Goal: Information Seeking & Learning: Learn about a topic

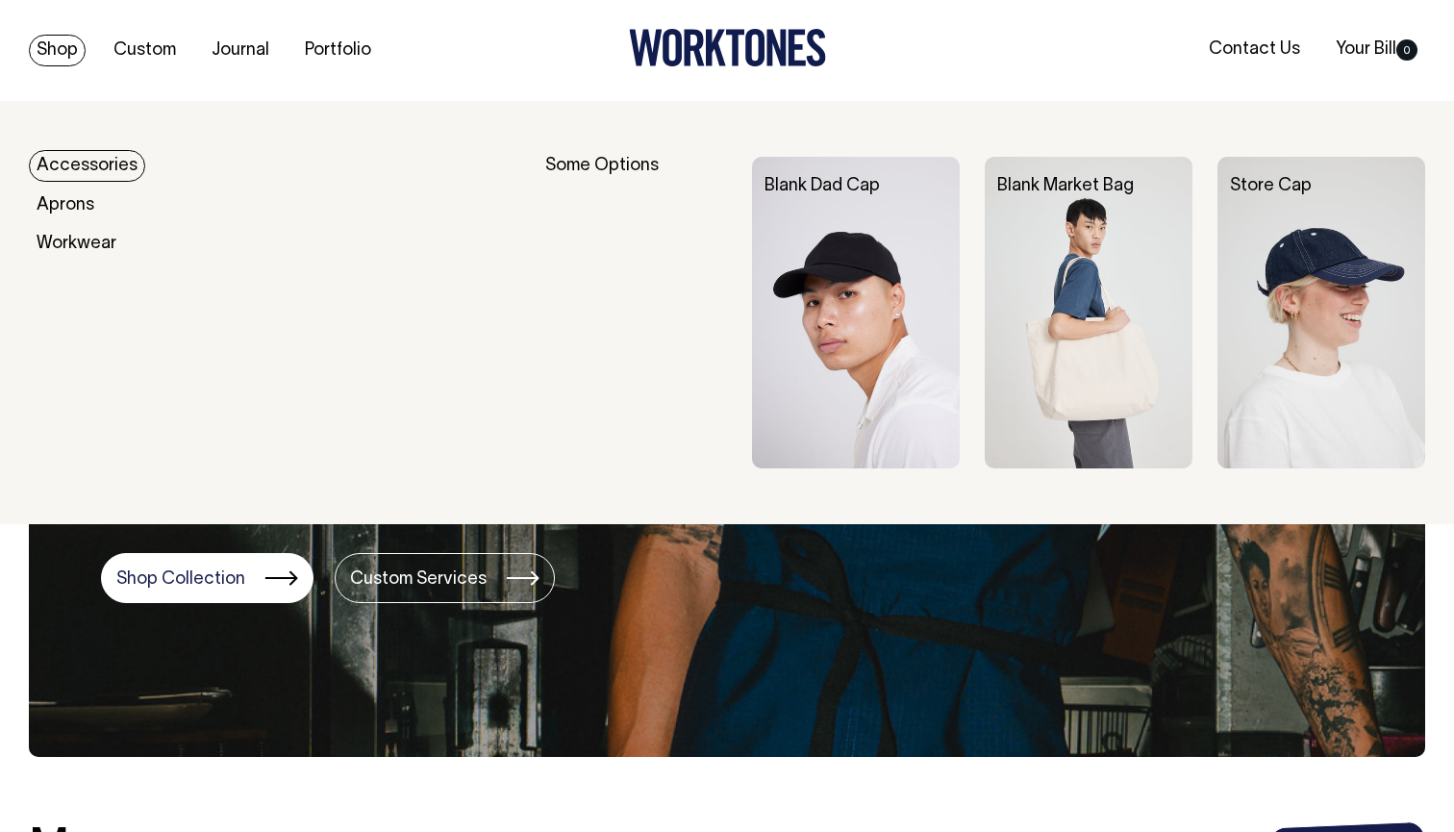
click at [98, 160] on link "Accessories" at bounding box center [87, 166] width 116 height 32
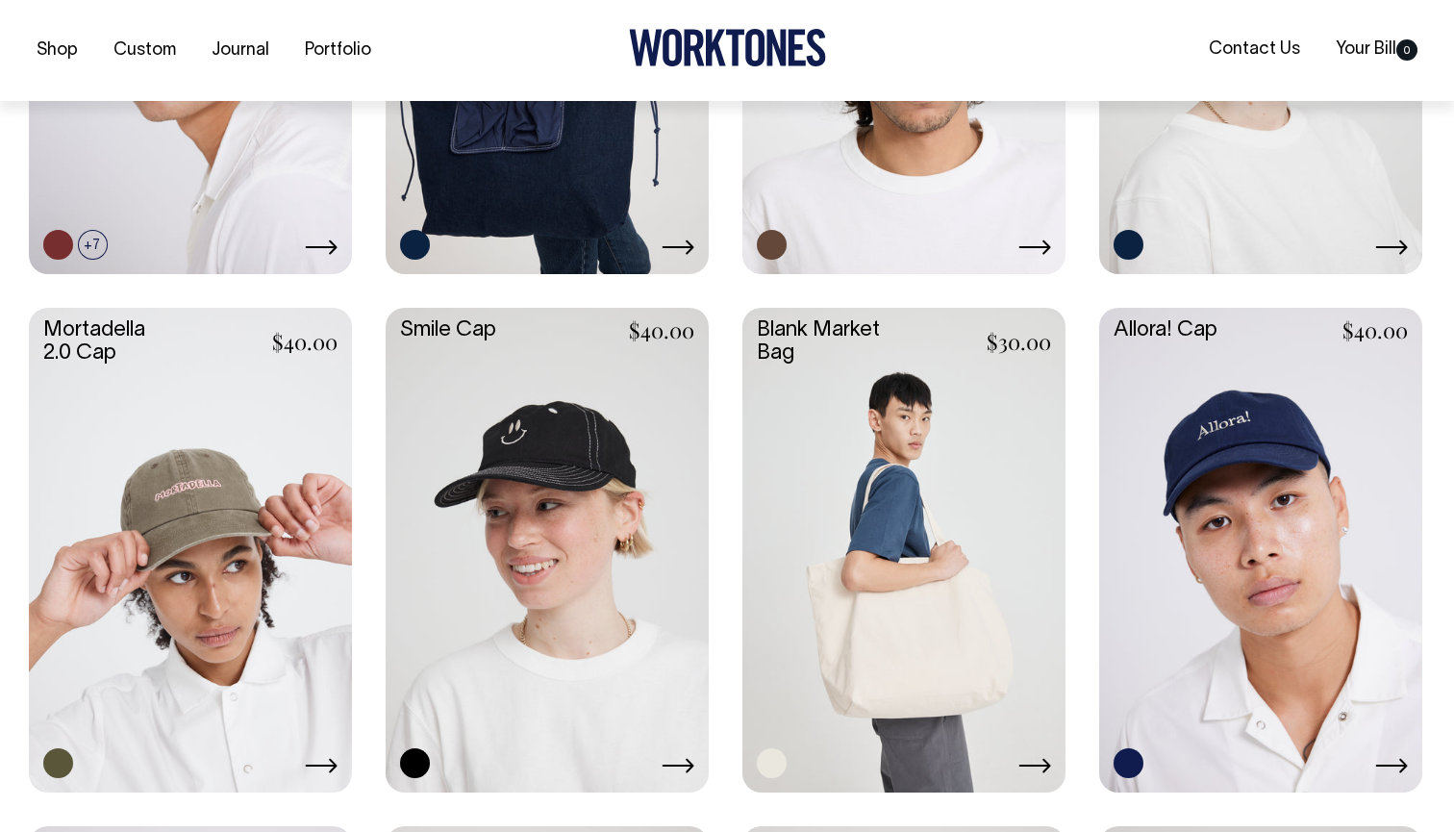
scroll to position [803, 0]
click at [227, 617] on link at bounding box center [190, 547] width 323 height 481
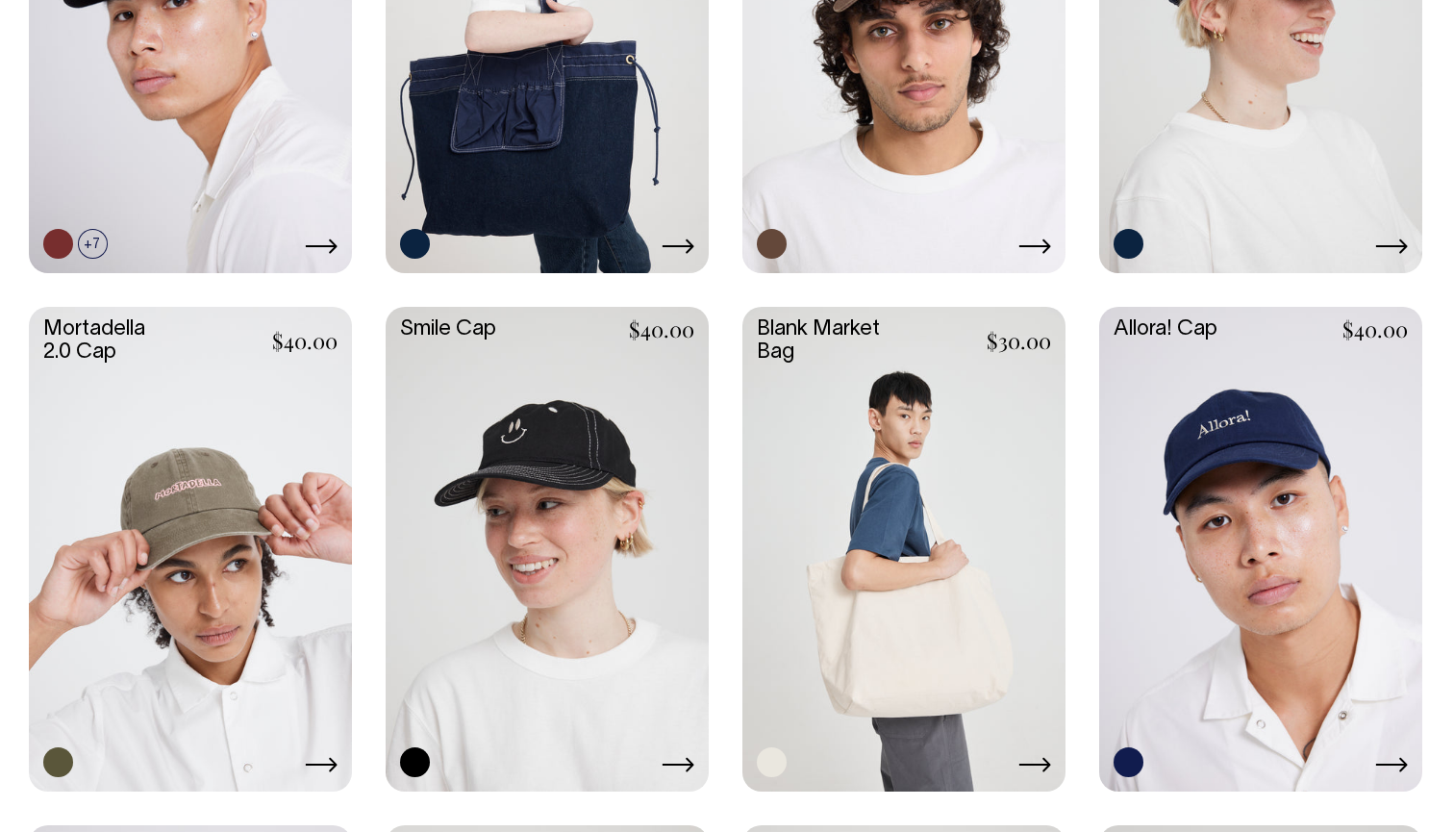
click at [581, 501] on link at bounding box center [547, 547] width 323 height 481
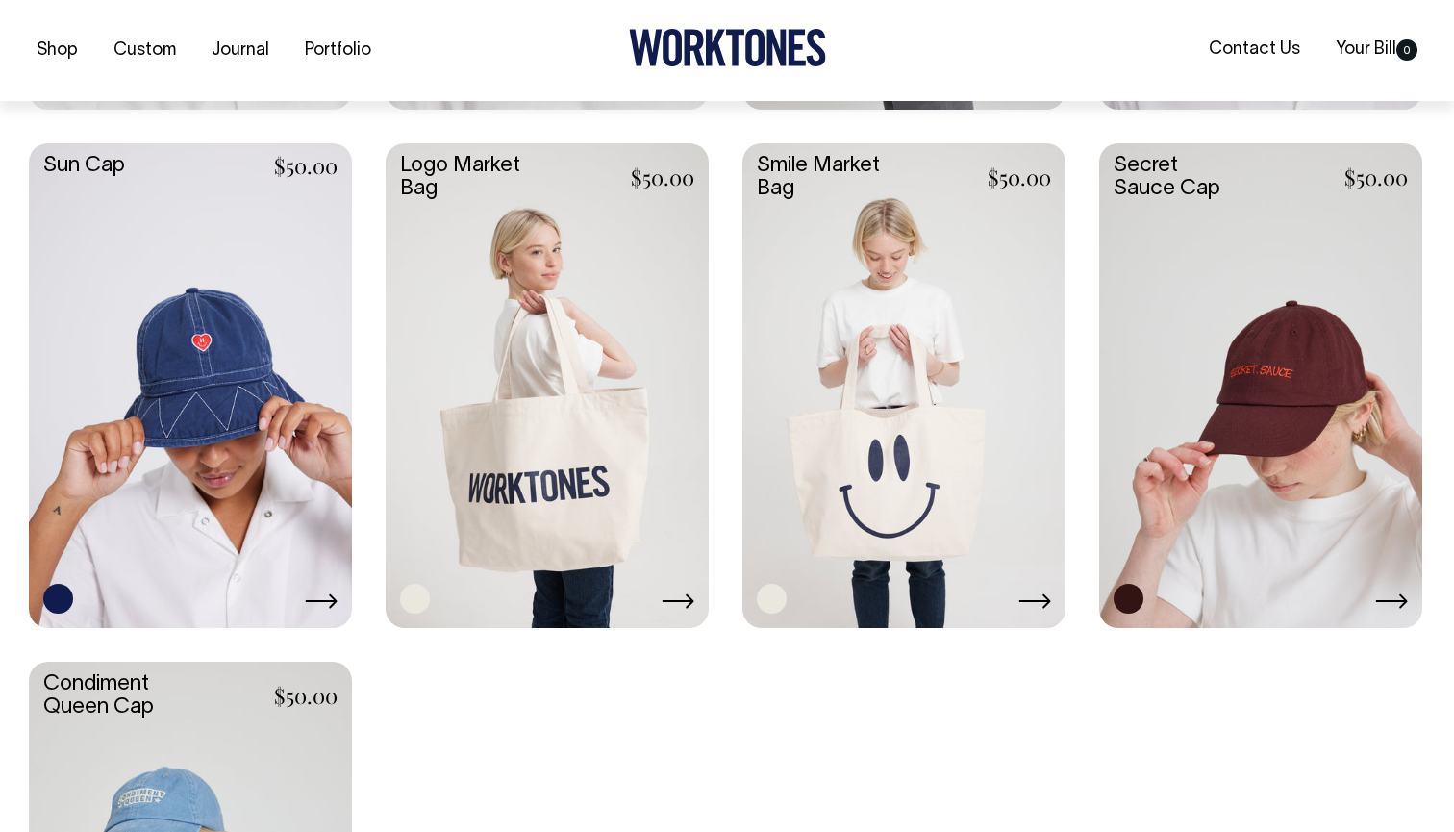
scroll to position [1486, 0]
click at [1323, 407] on link at bounding box center [1260, 382] width 323 height 481
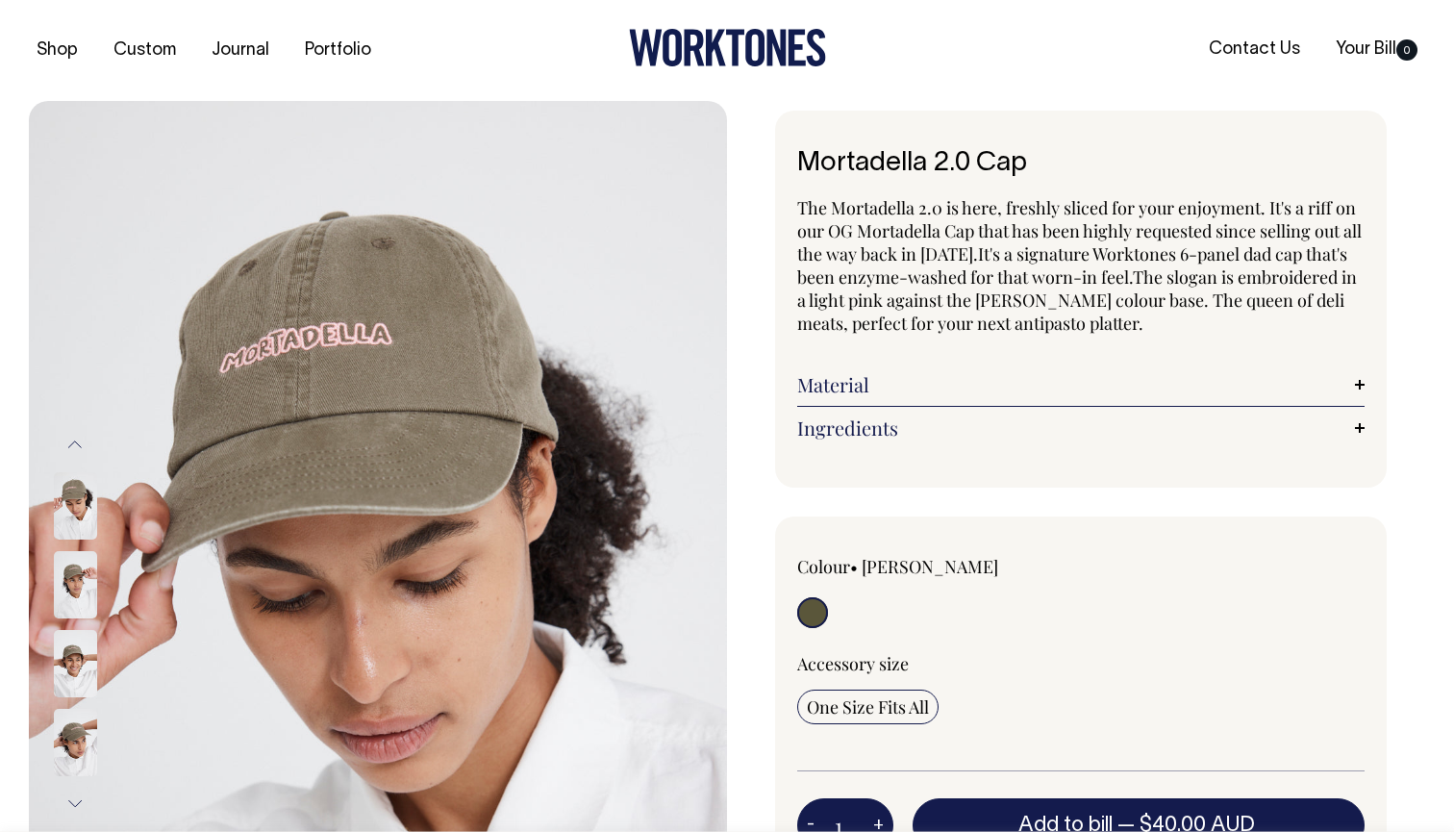
click at [92, 496] on img at bounding box center [75, 505] width 43 height 67
click at [73, 511] on img at bounding box center [75, 505] width 43 height 67
click at [70, 635] on img at bounding box center [75, 663] width 43 height 67
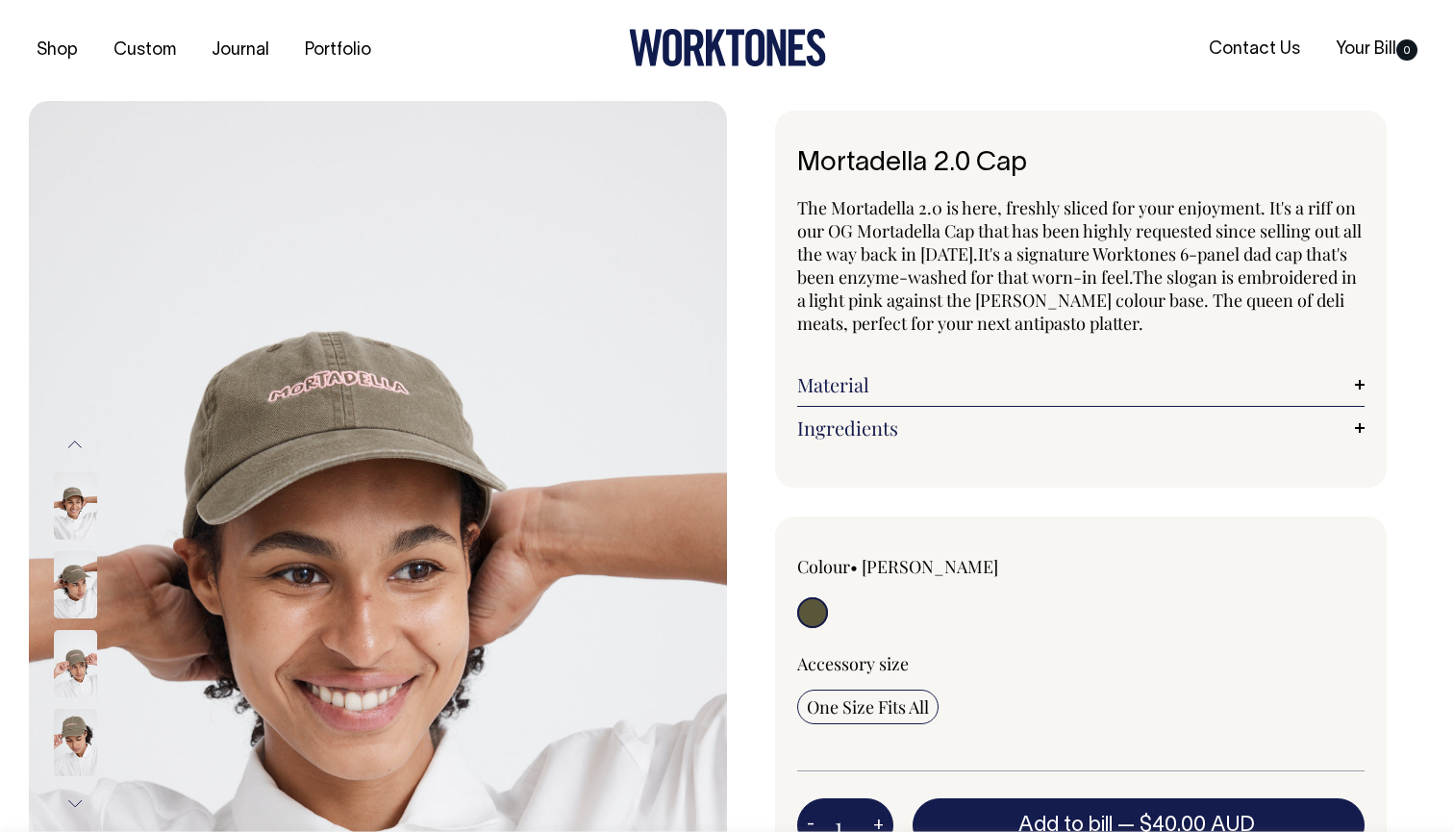
click at [75, 643] on img at bounding box center [75, 663] width 43 height 67
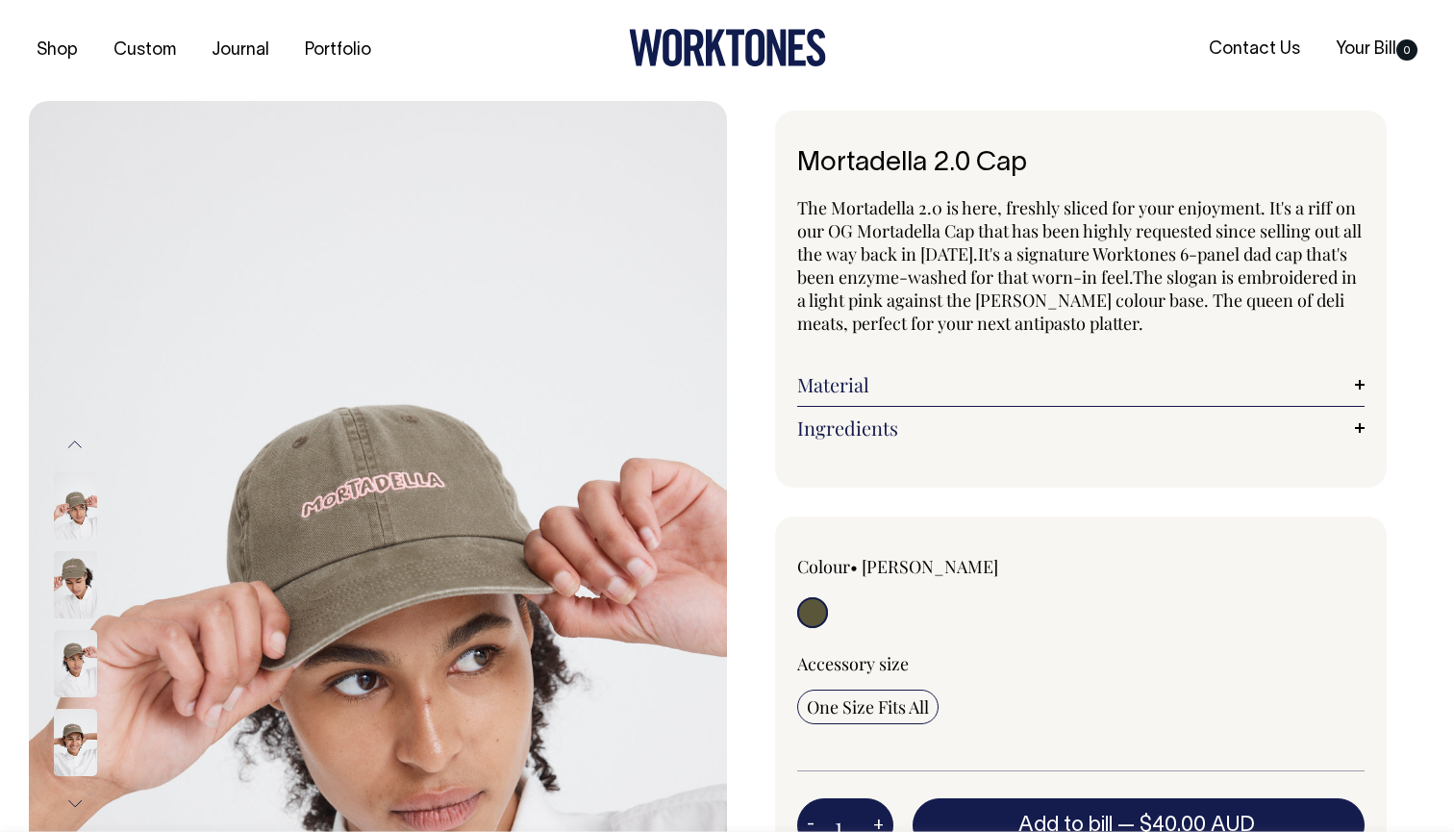
click at [71, 739] on img at bounding box center [75, 742] width 43 height 67
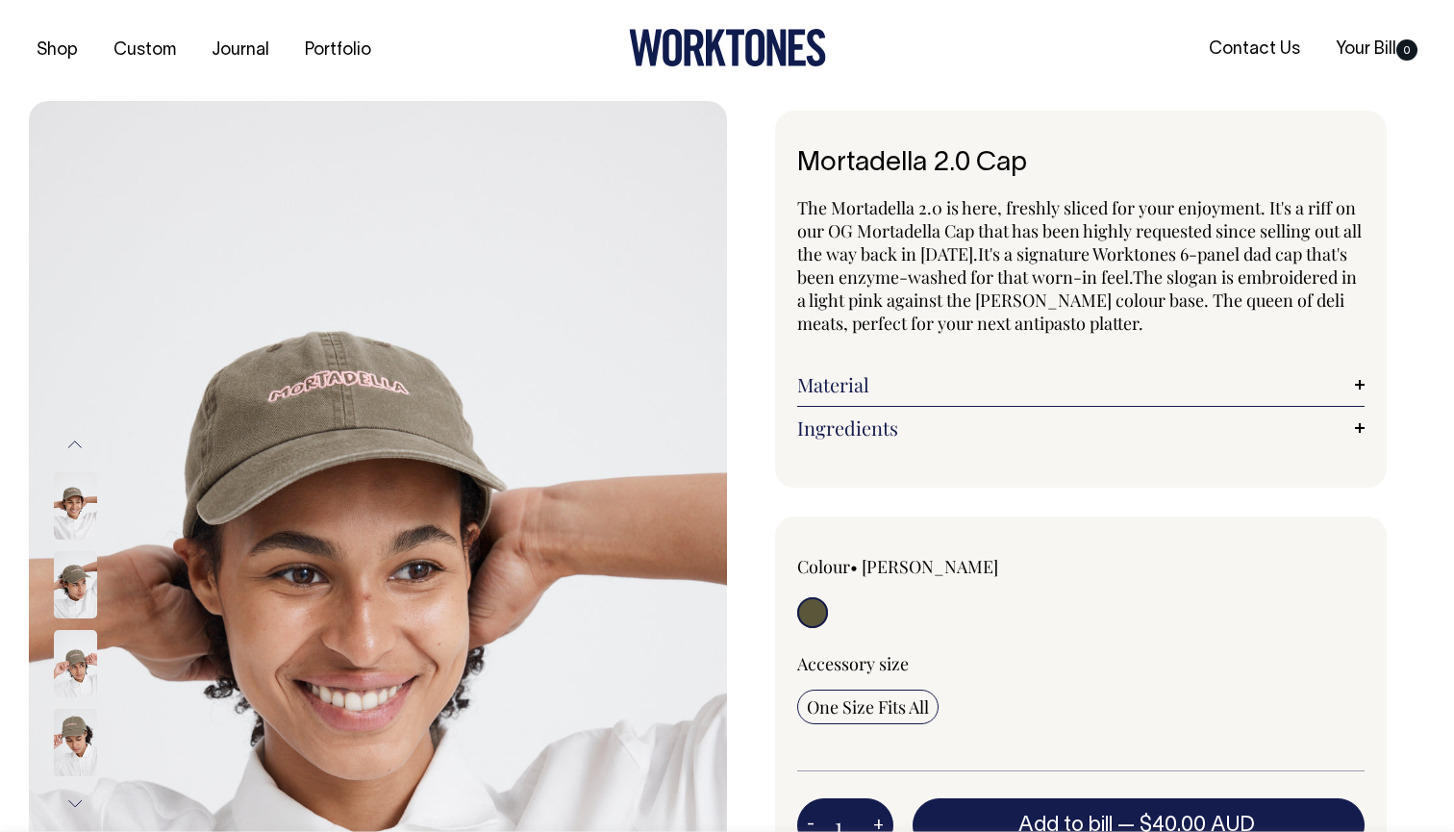
click at [71, 739] on img at bounding box center [75, 742] width 43 height 67
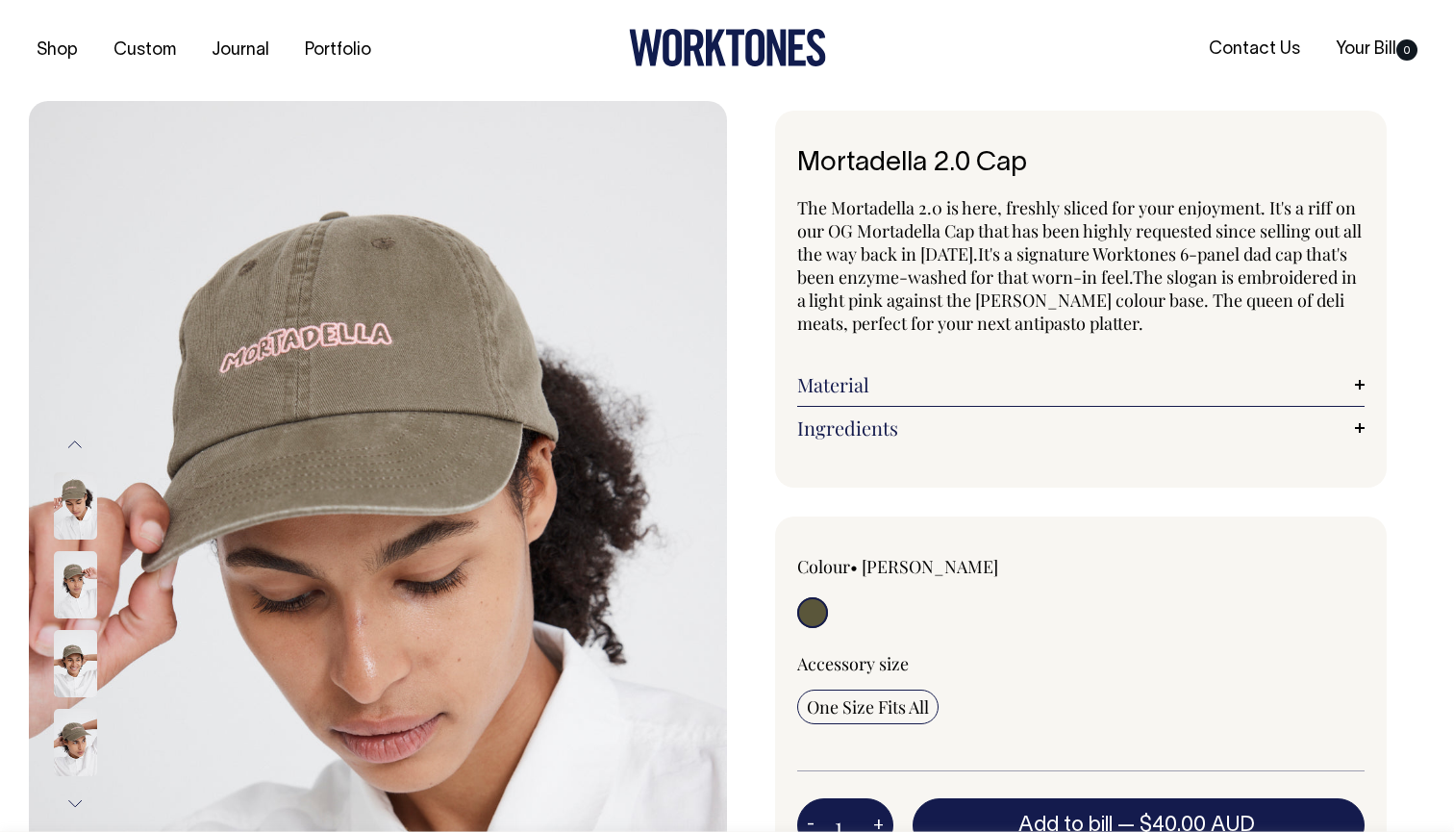
click at [84, 753] on img at bounding box center [75, 742] width 43 height 67
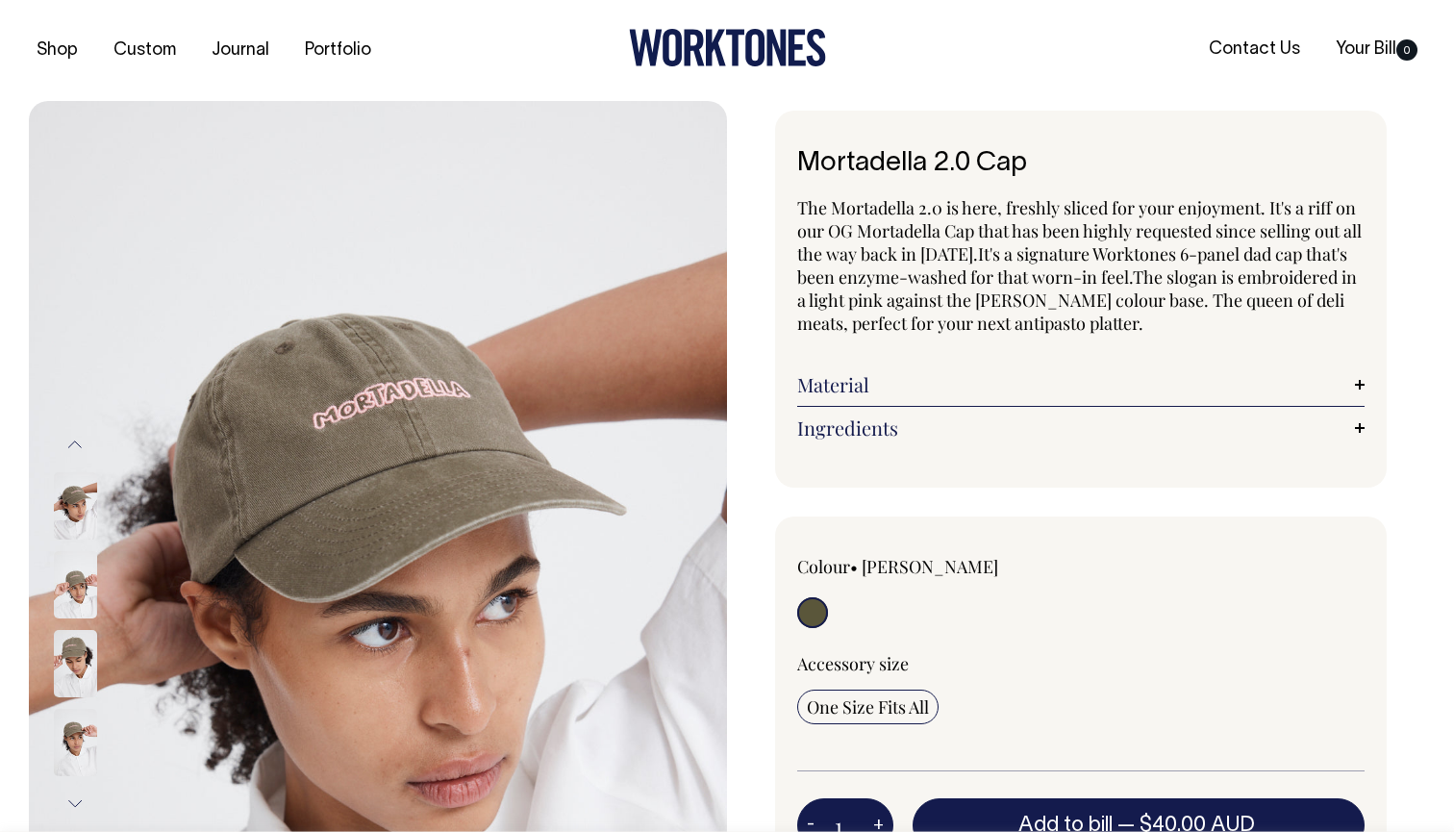
click at [85, 753] on img at bounding box center [75, 742] width 43 height 67
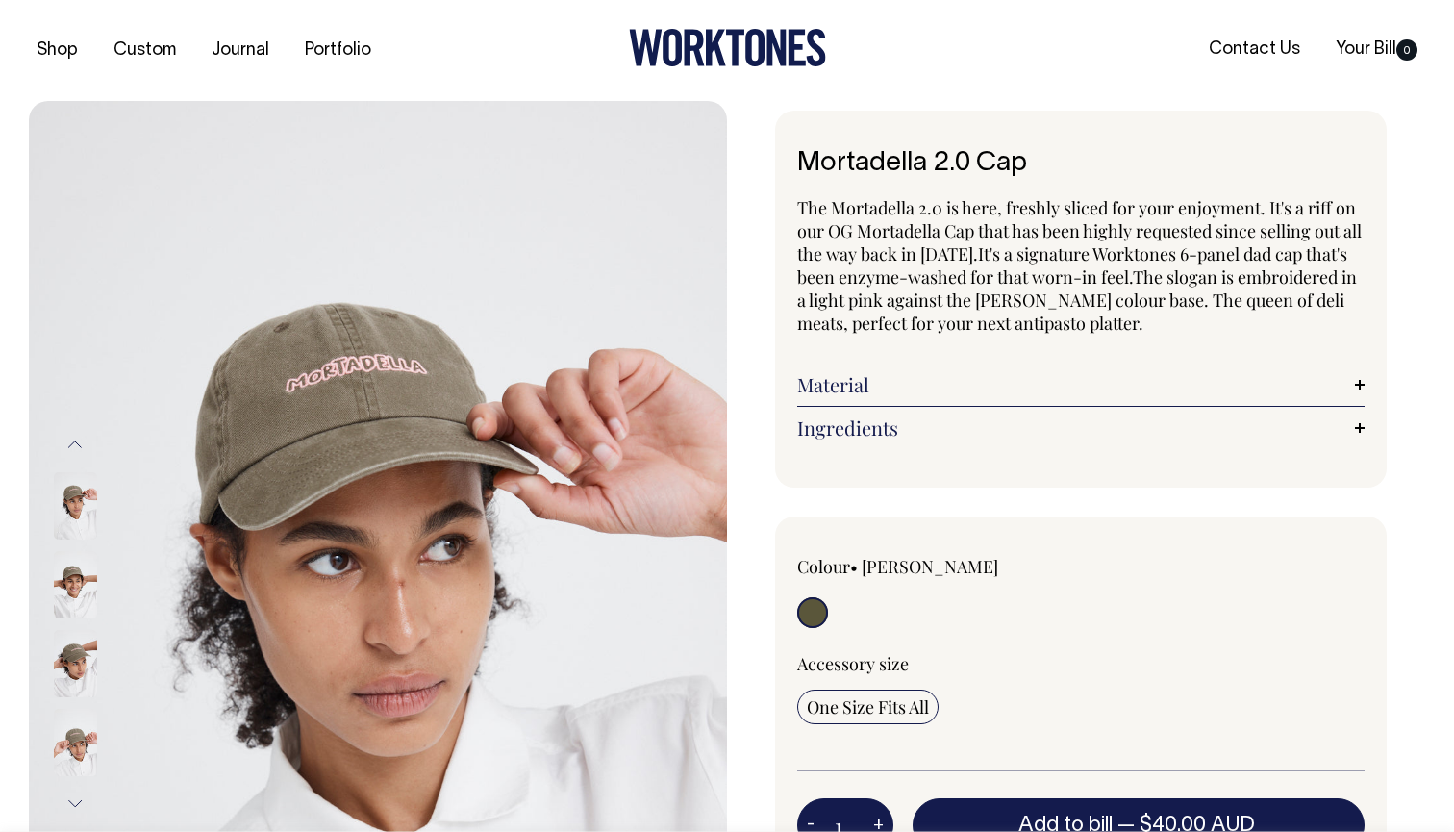
click at [83, 753] on img at bounding box center [75, 742] width 43 height 67
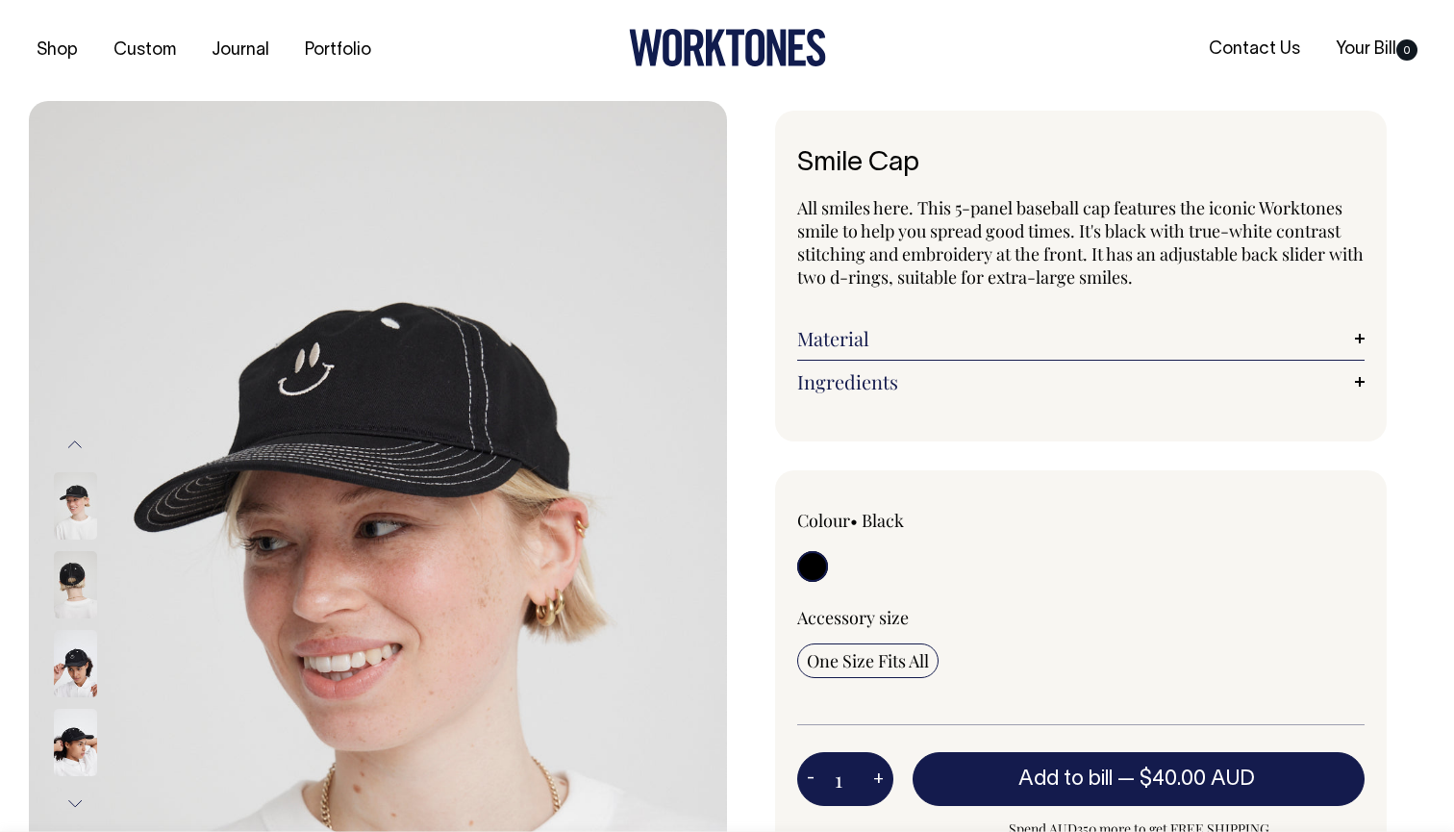
click at [70, 587] on img at bounding box center [75, 584] width 43 height 67
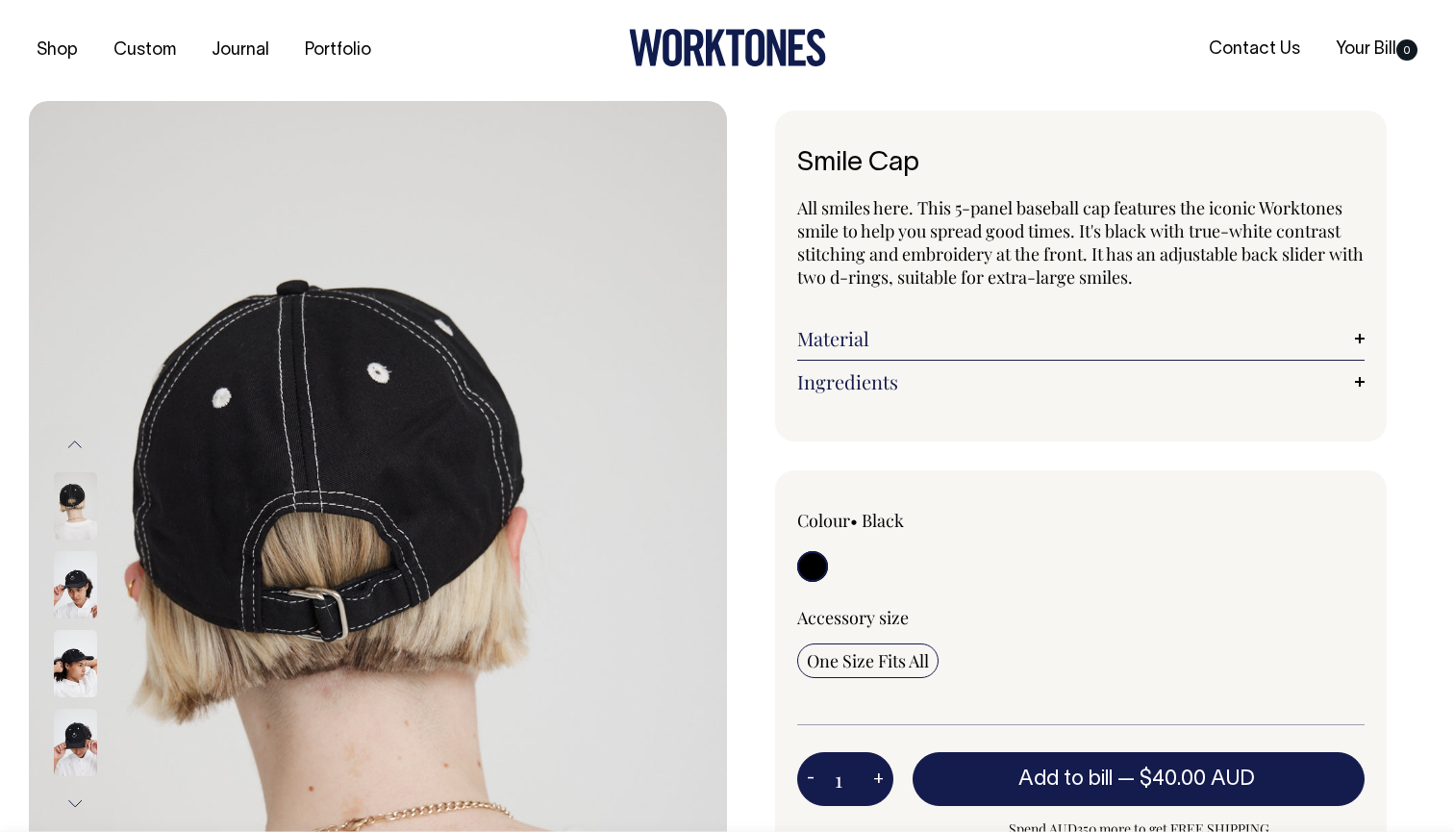
click at [70, 589] on img at bounding box center [75, 584] width 43 height 67
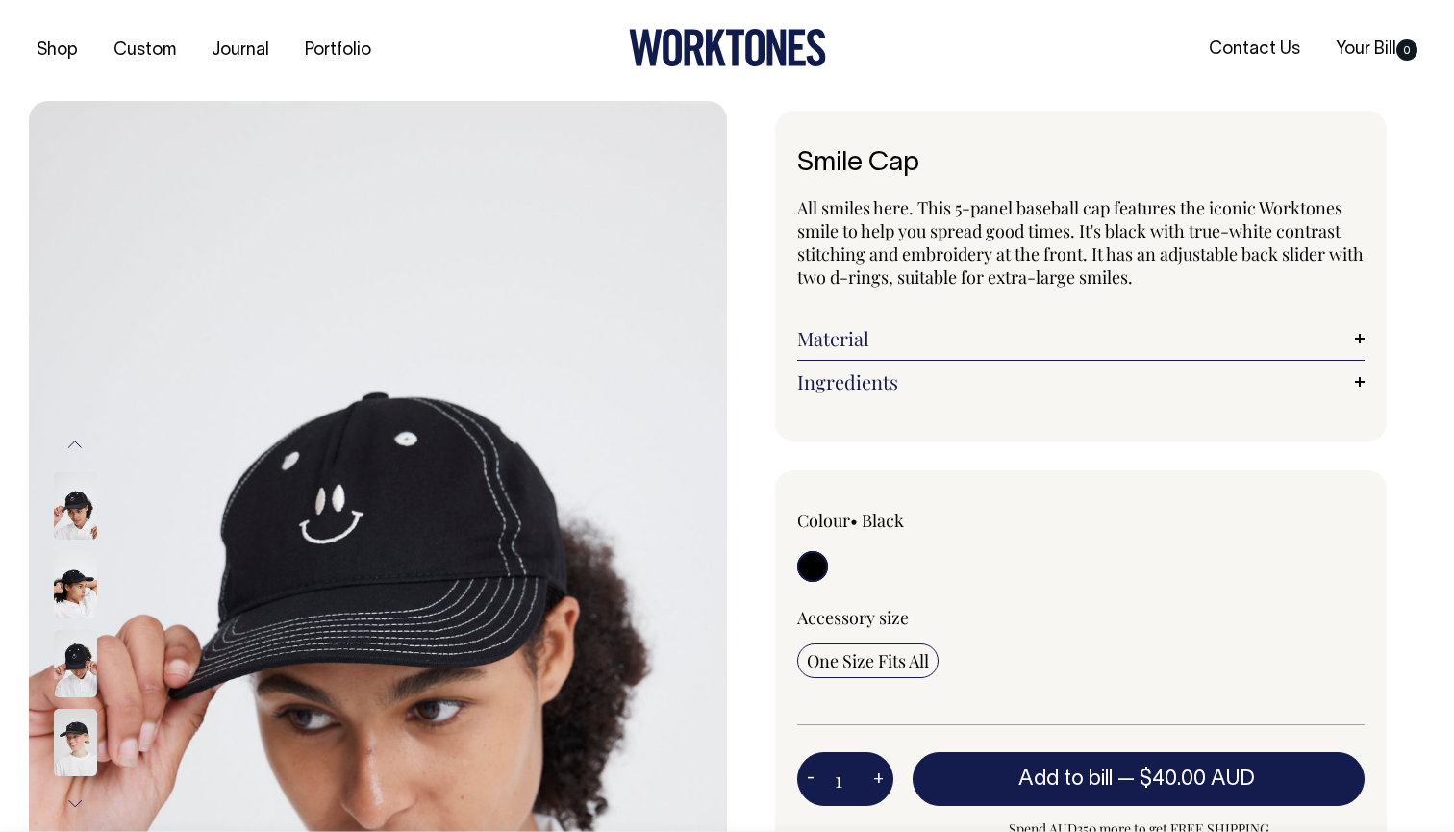
click at [70, 589] on img at bounding box center [75, 584] width 43 height 67
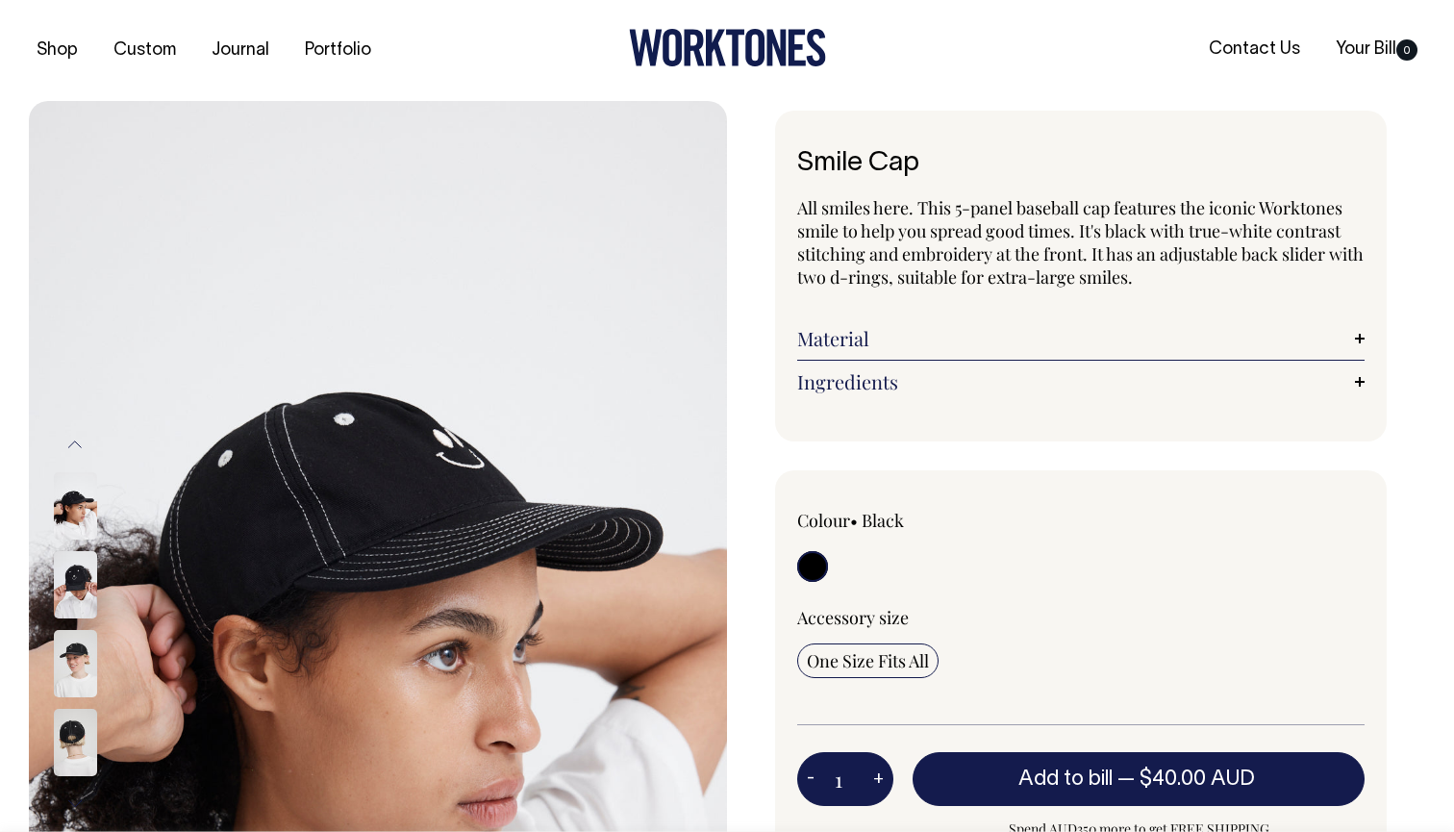
click at [70, 589] on img at bounding box center [75, 584] width 43 height 67
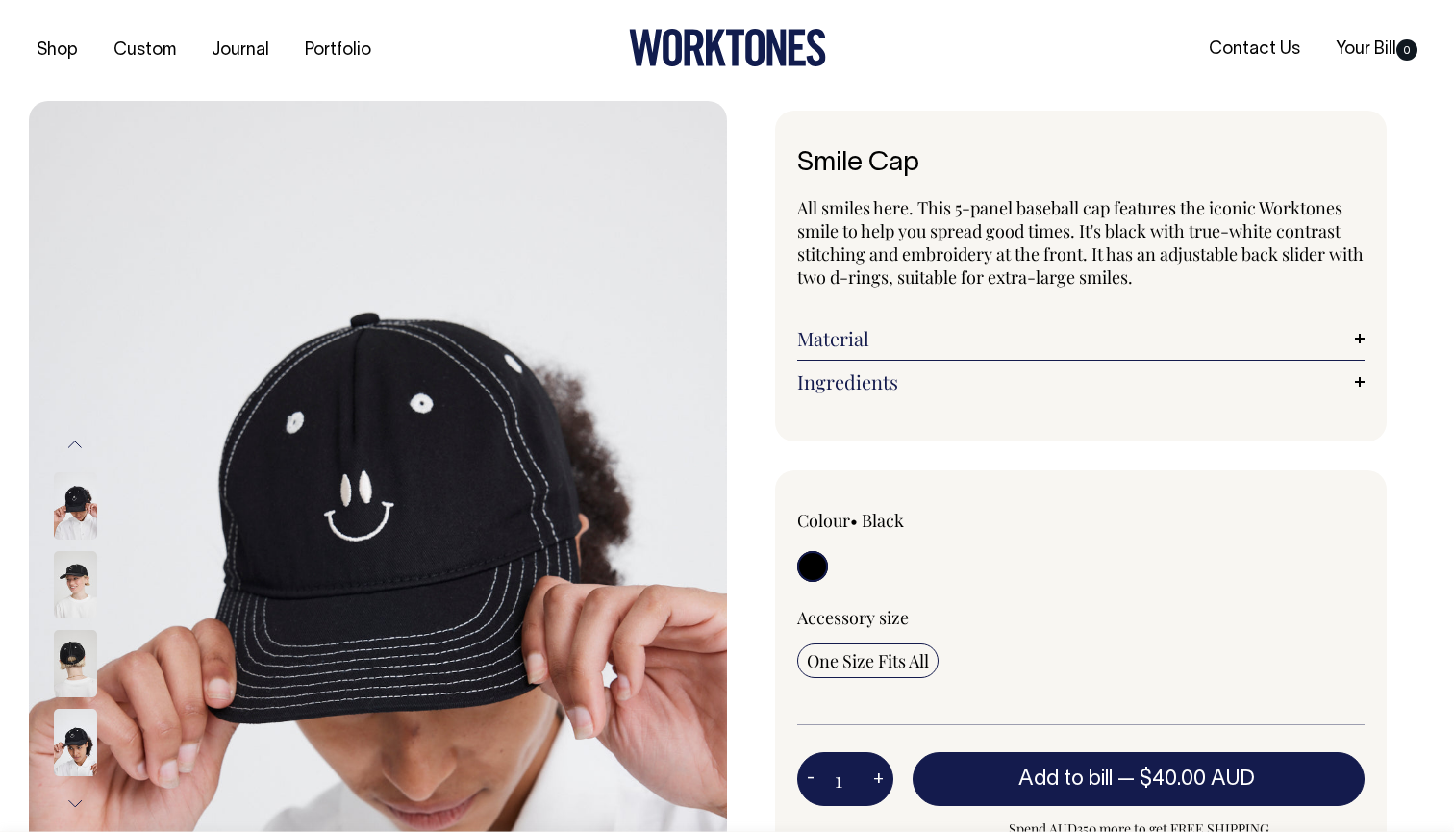
click at [70, 589] on img at bounding box center [75, 584] width 43 height 67
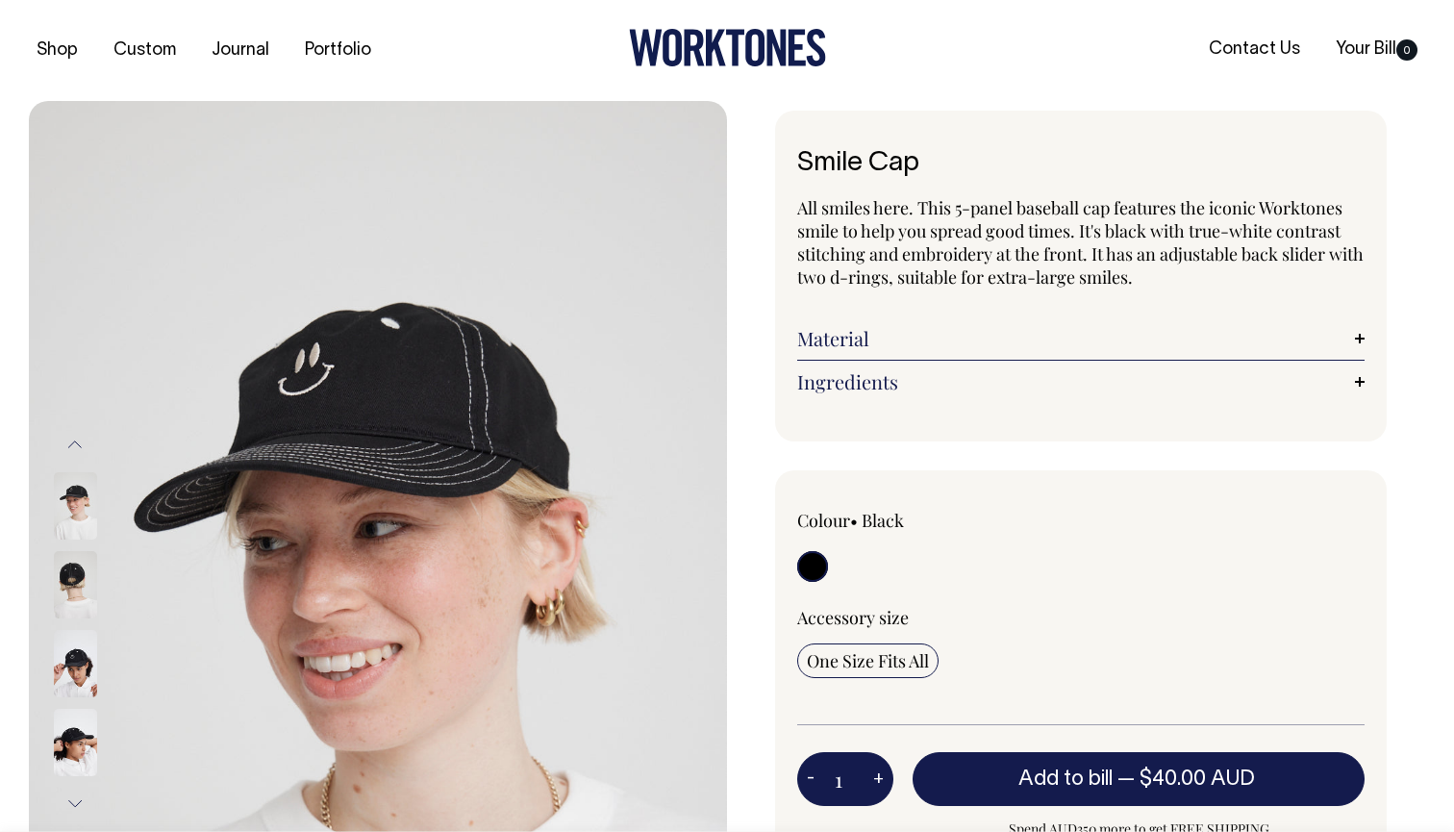
click at [71, 589] on img at bounding box center [75, 584] width 43 height 67
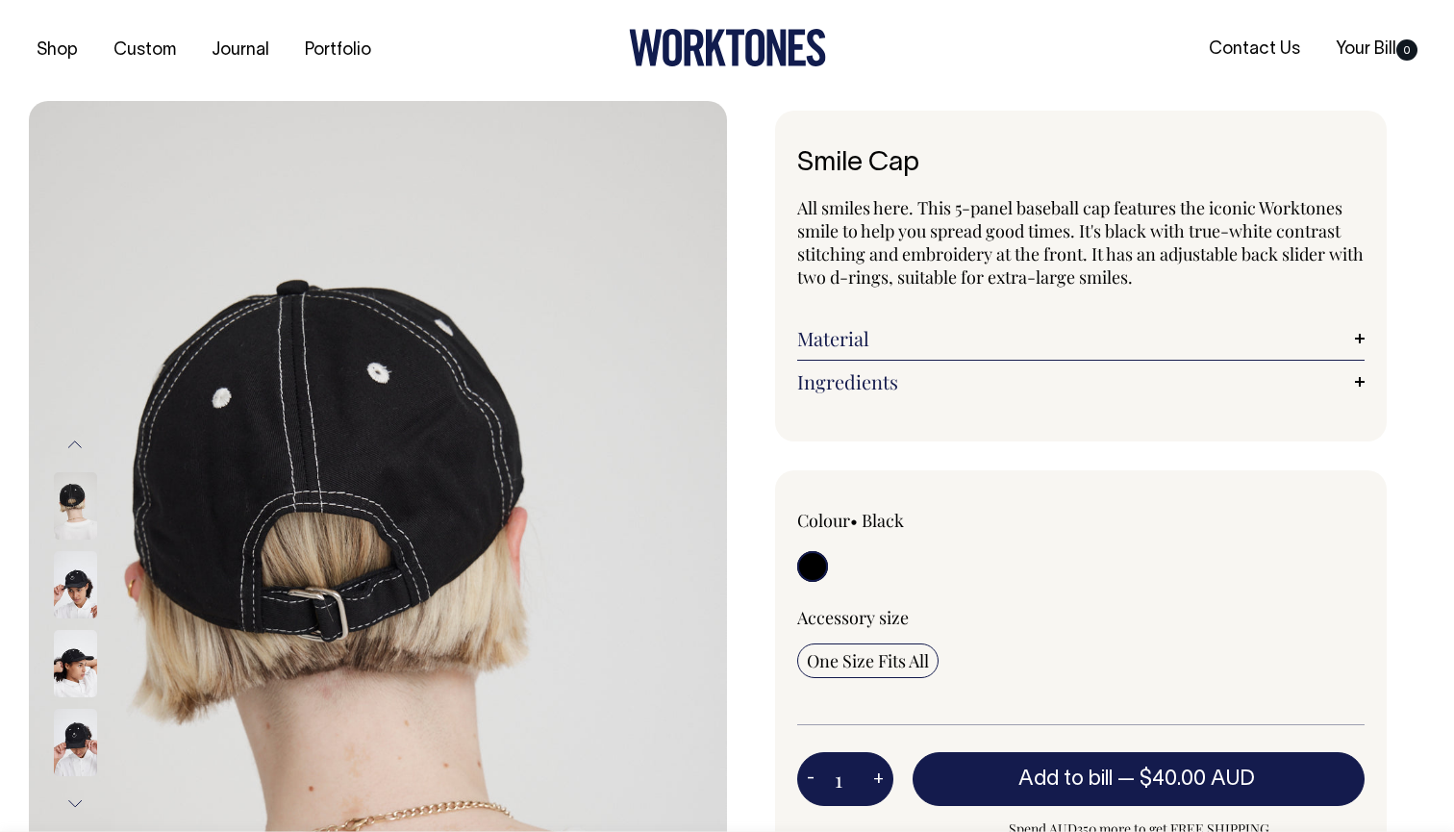
click at [71, 589] on img at bounding box center [75, 584] width 43 height 67
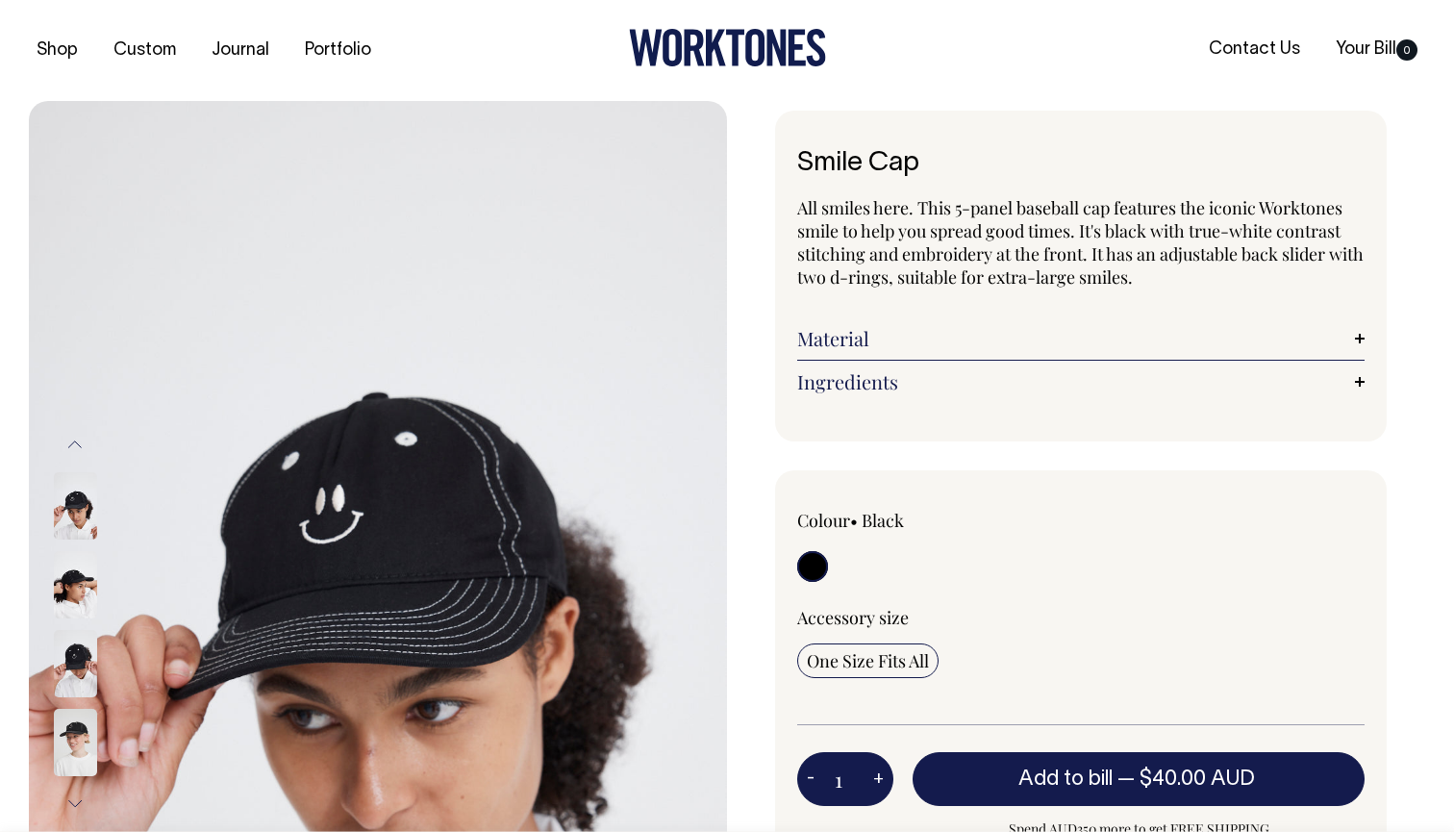
click at [73, 618] on div at bounding box center [101, 584] width 96 height 79
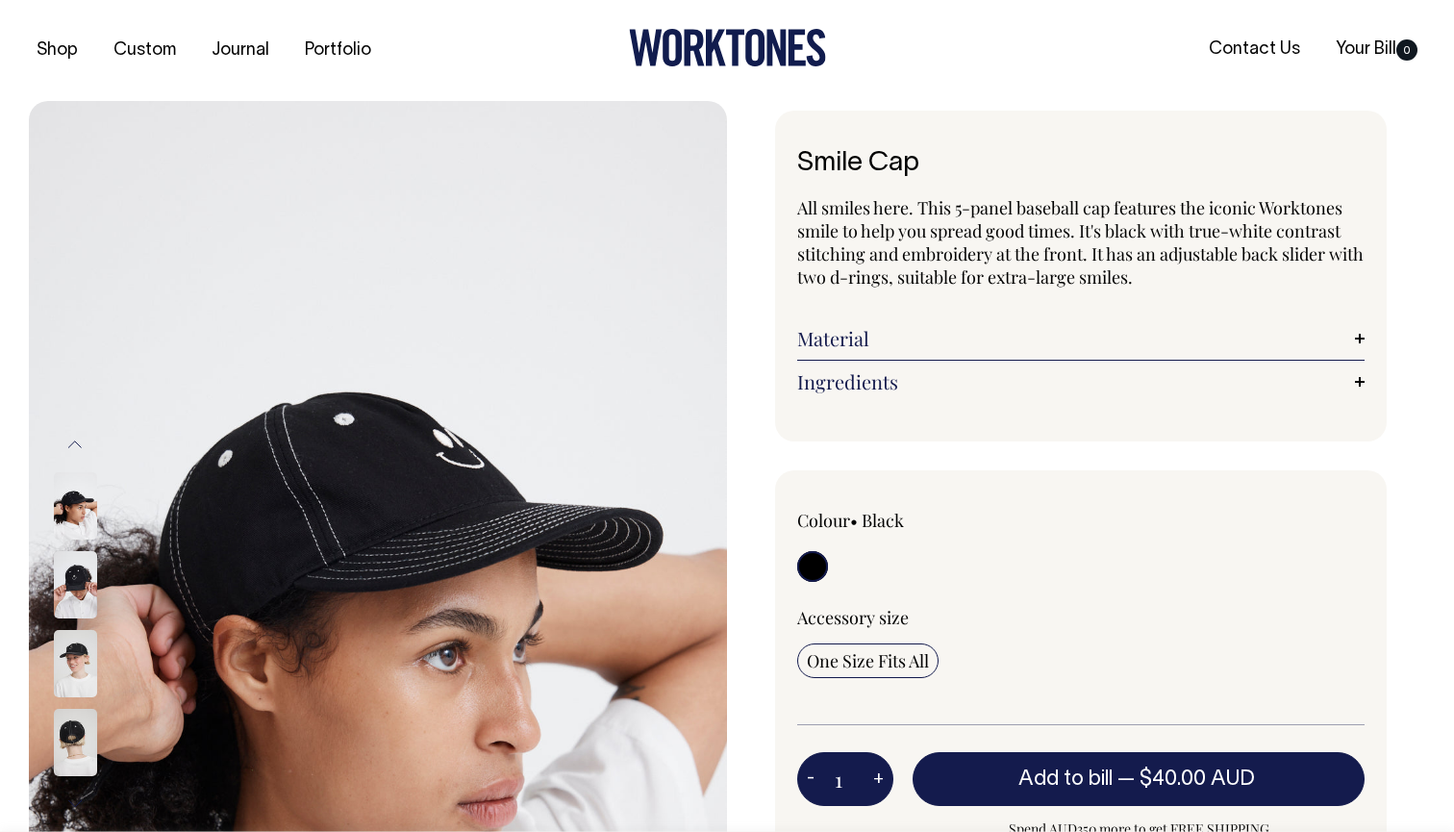
click at [74, 618] on div at bounding box center [101, 584] width 96 height 79
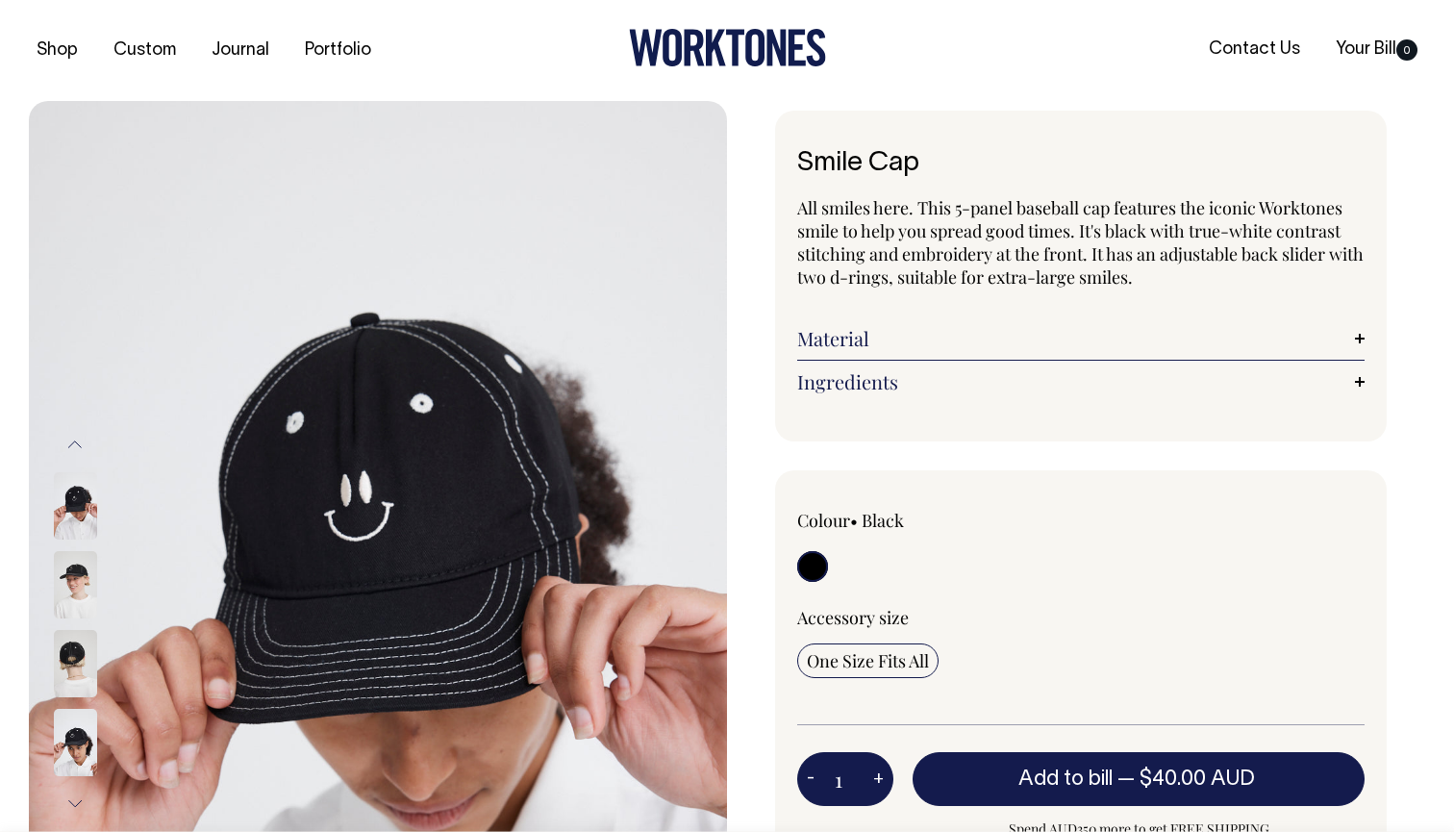
click at [83, 590] on img at bounding box center [75, 584] width 43 height 67
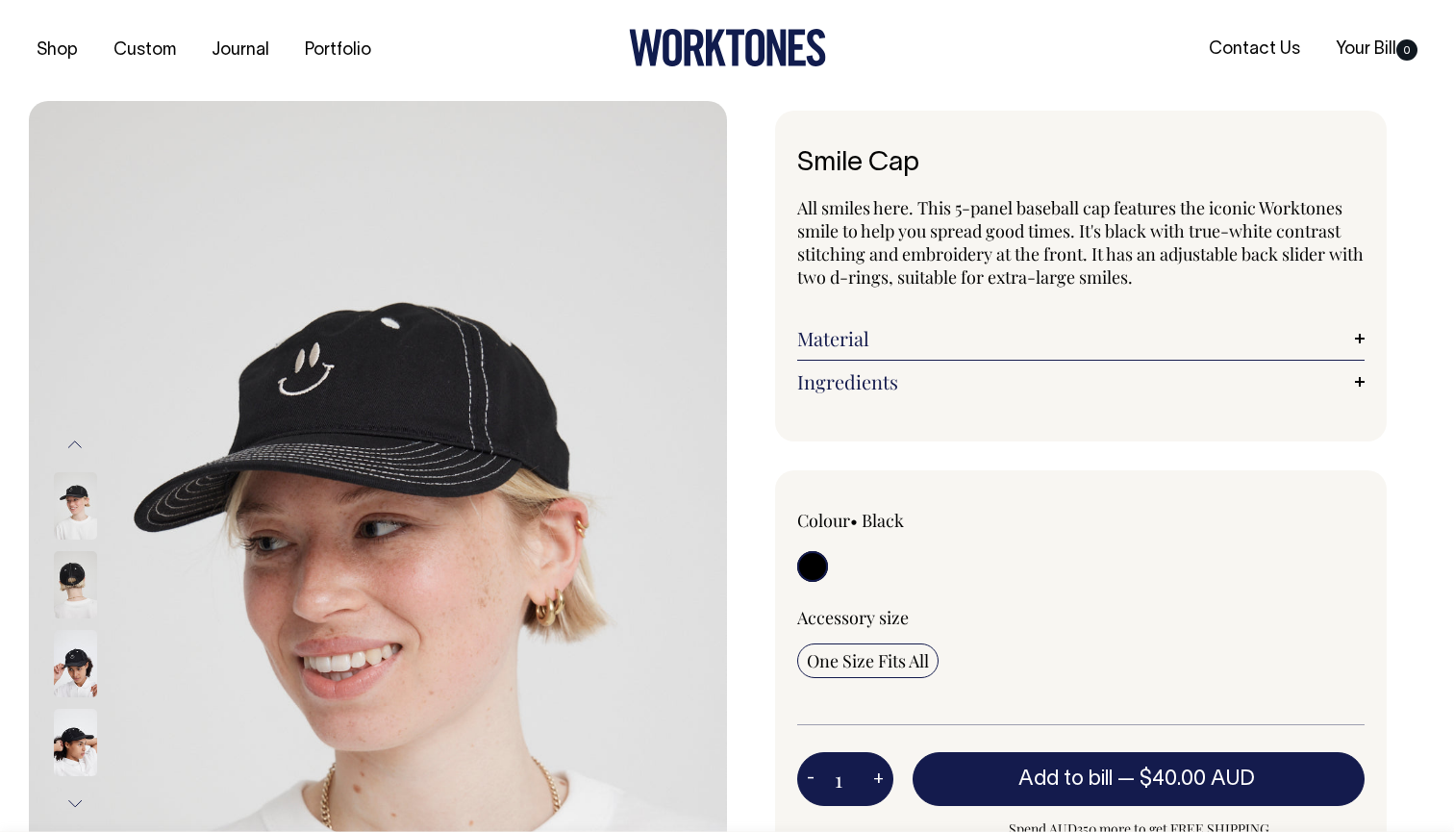
click at [72, 761] on img at bounding box center [75, 742] width 43 height 67
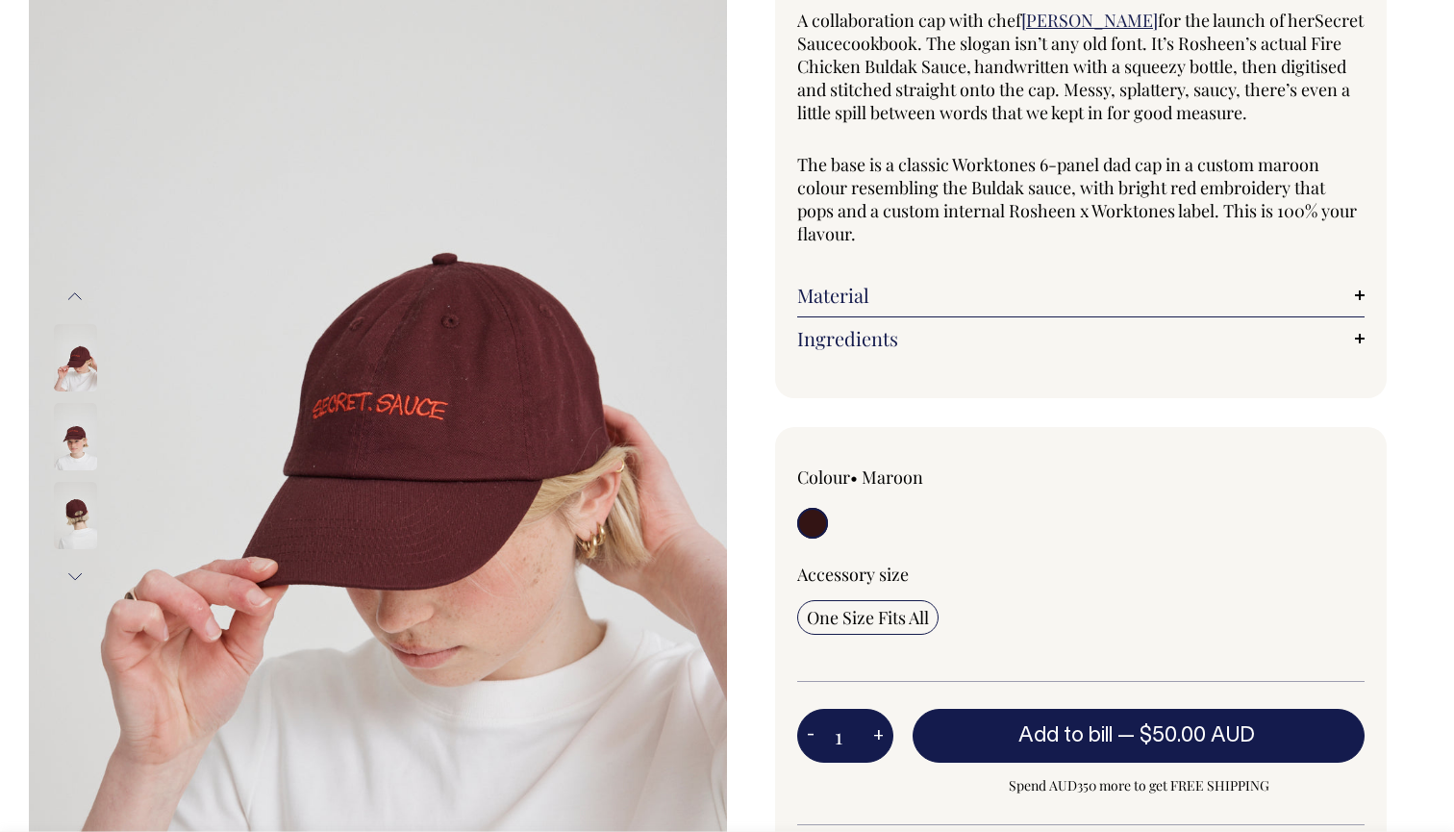
scroll to position [188, 0]
click at [85, 354] on img at bounding box center [75, 356] width 43 height 67
click at [76, 420] on img at bounding box center [75, 435] width 43 height 67
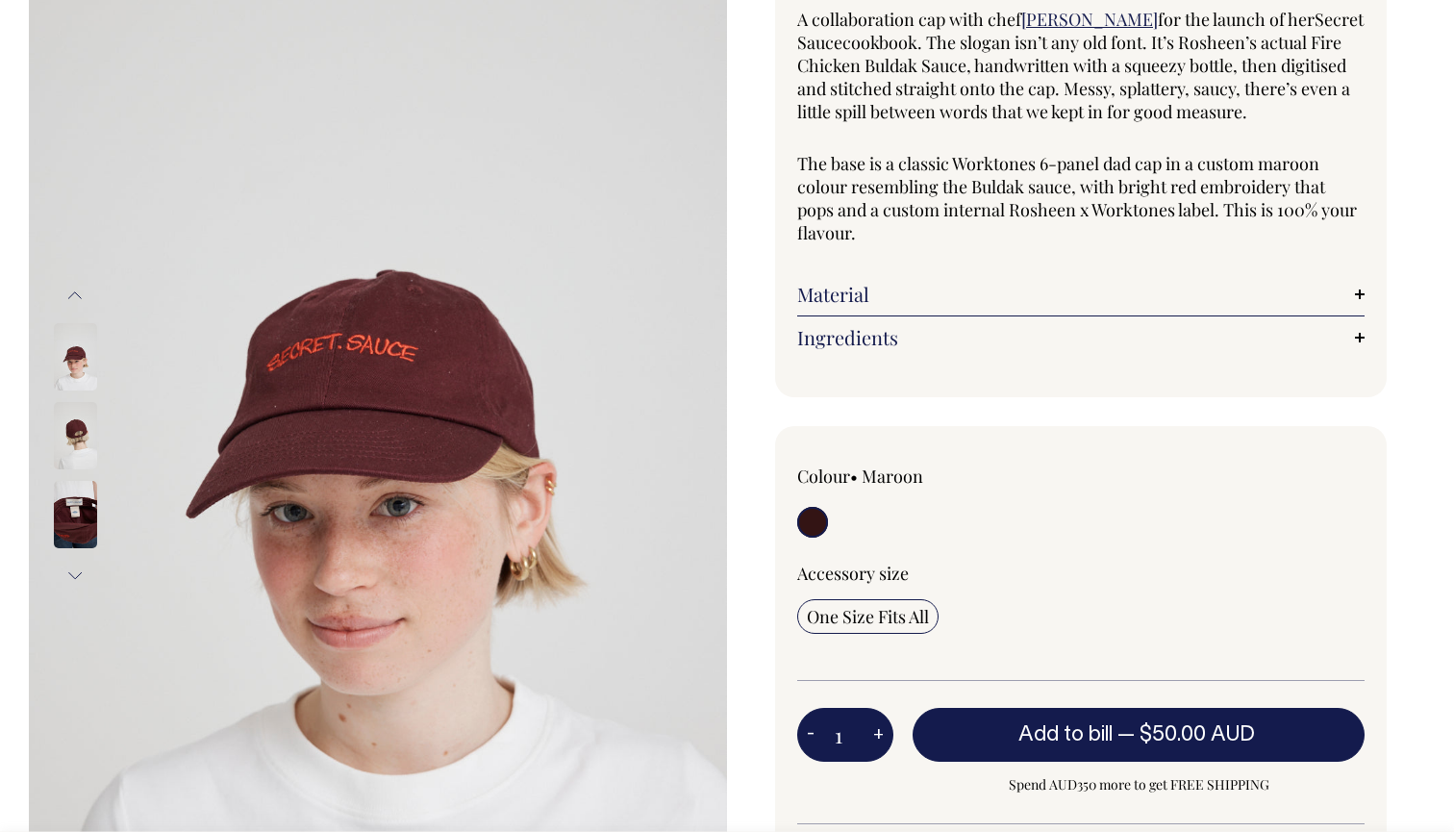
click at [76, 420] on img at bounding box center [75, 435] width 43 height 67
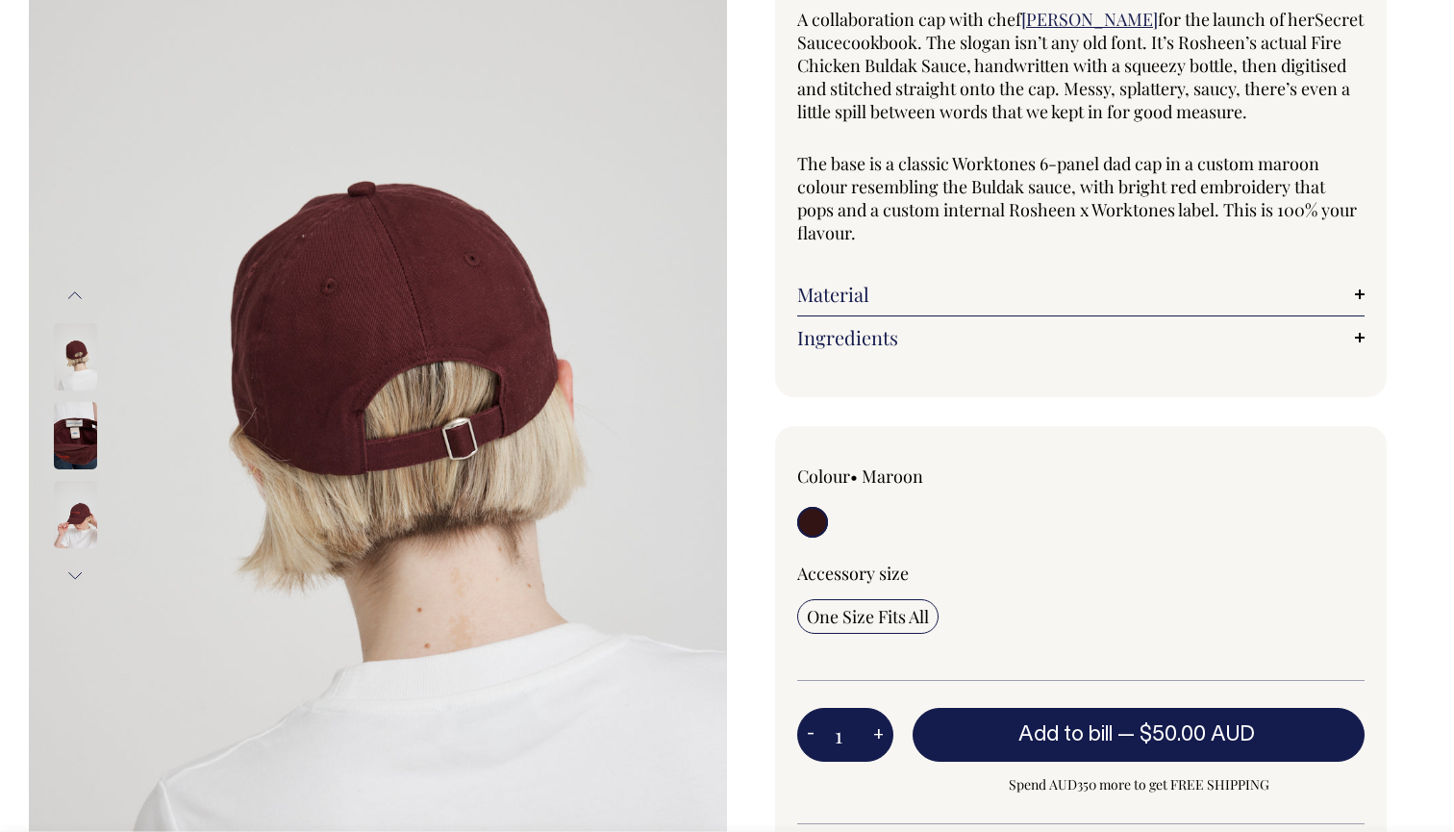
click at [83, 456] on img at bounding box center [75, 435] width 43 height 67
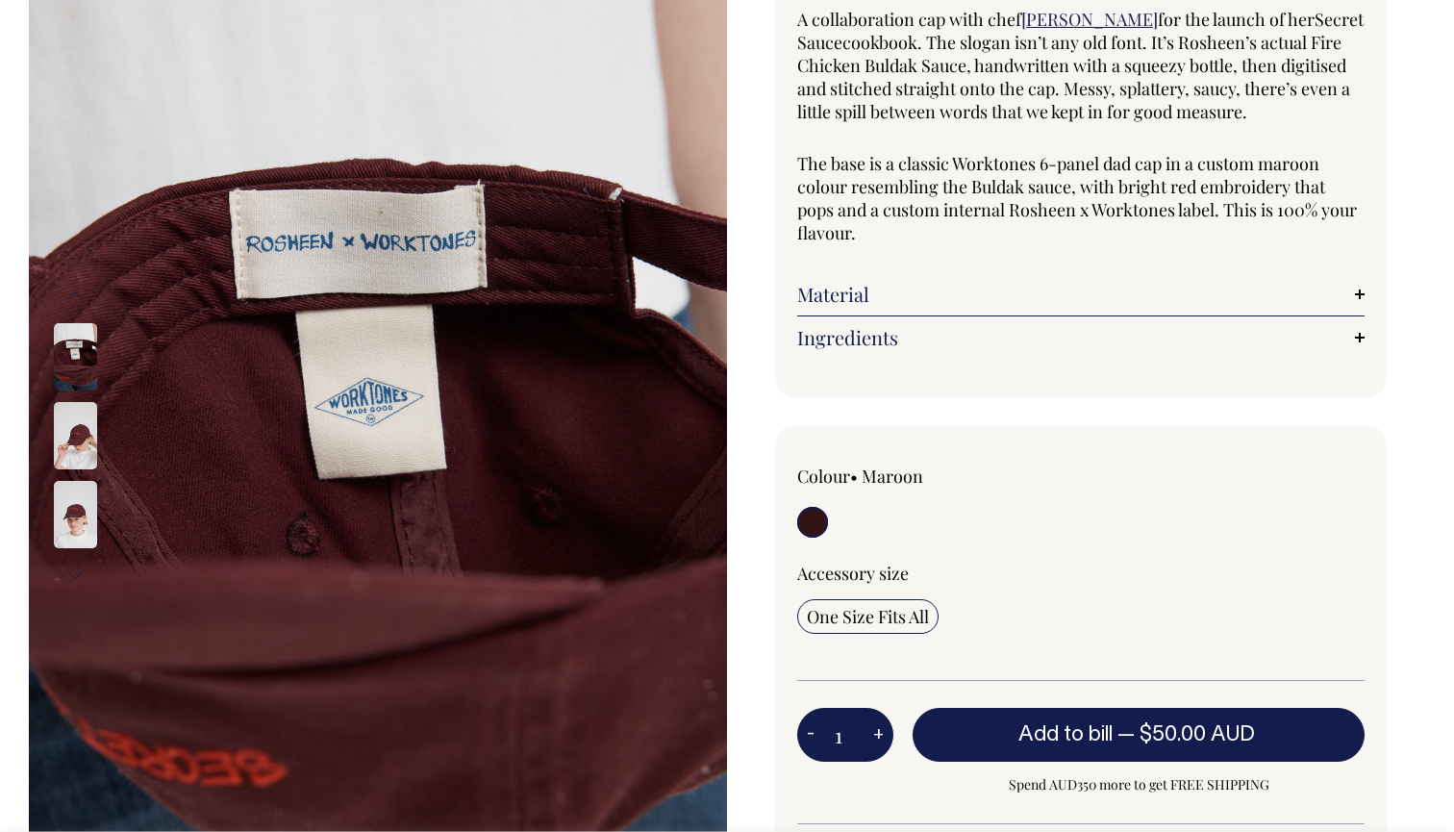
click at [76, 435] on img at bounding box center [75, 435] width 43 height 67
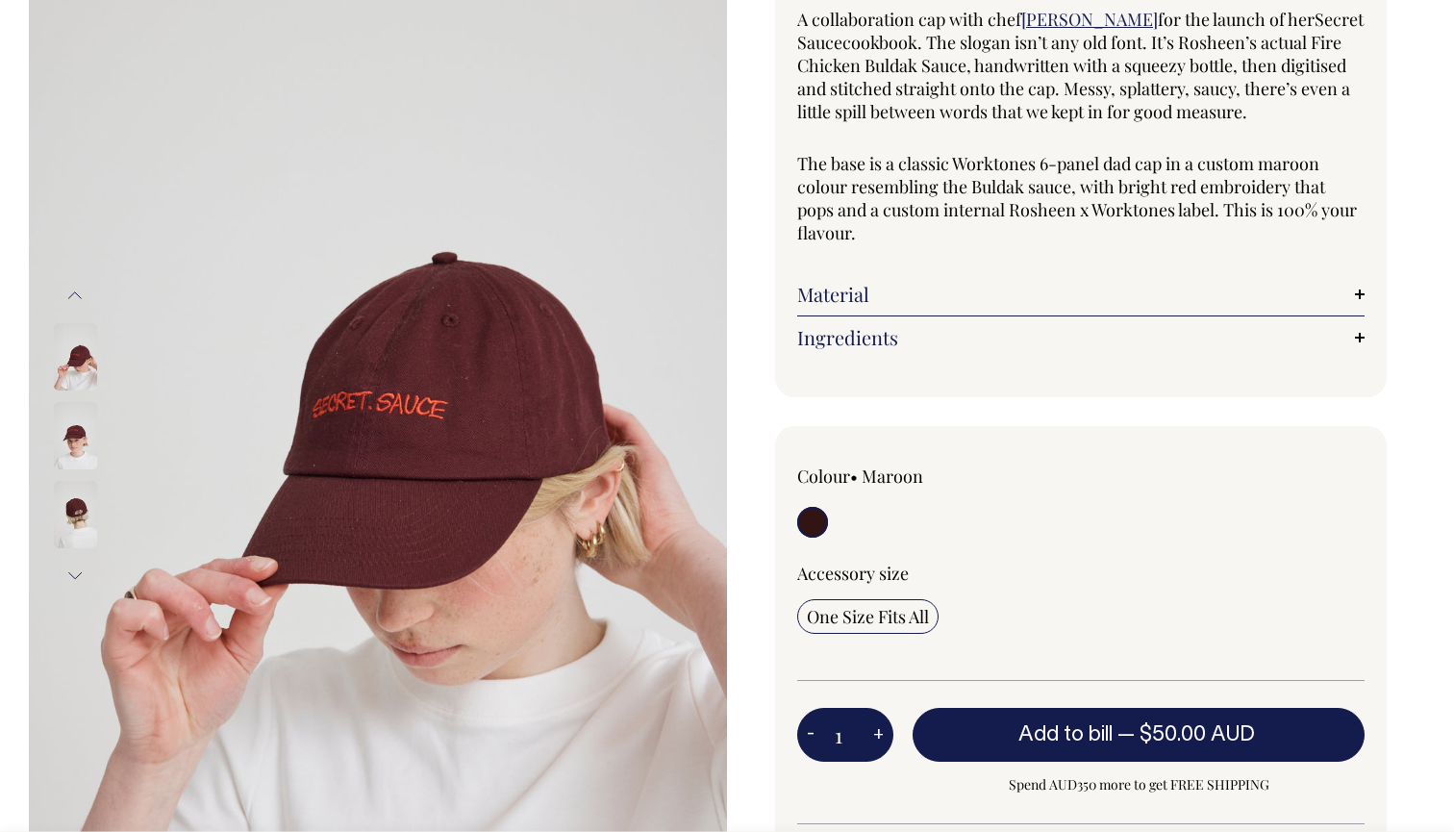
click at [77, 349] on img at bounding box center [75, 356] width 43 height 67
click at [71, 432] on img at bounding box center [75, 435] width 43 height 67
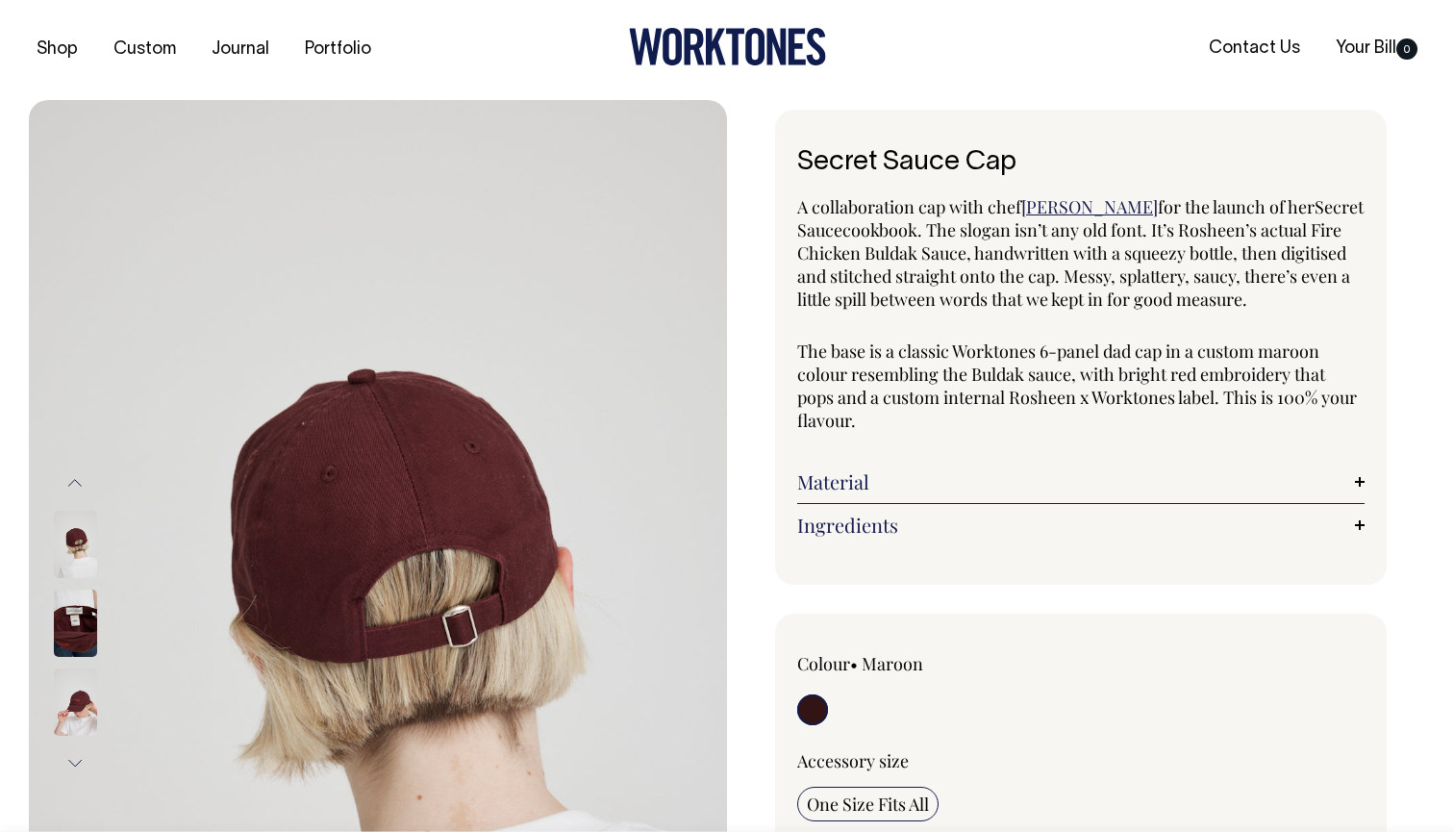
scroll to position [0, 0]
click at [734, 45] on icon at bounding box center [735, 48] width 18 height 37
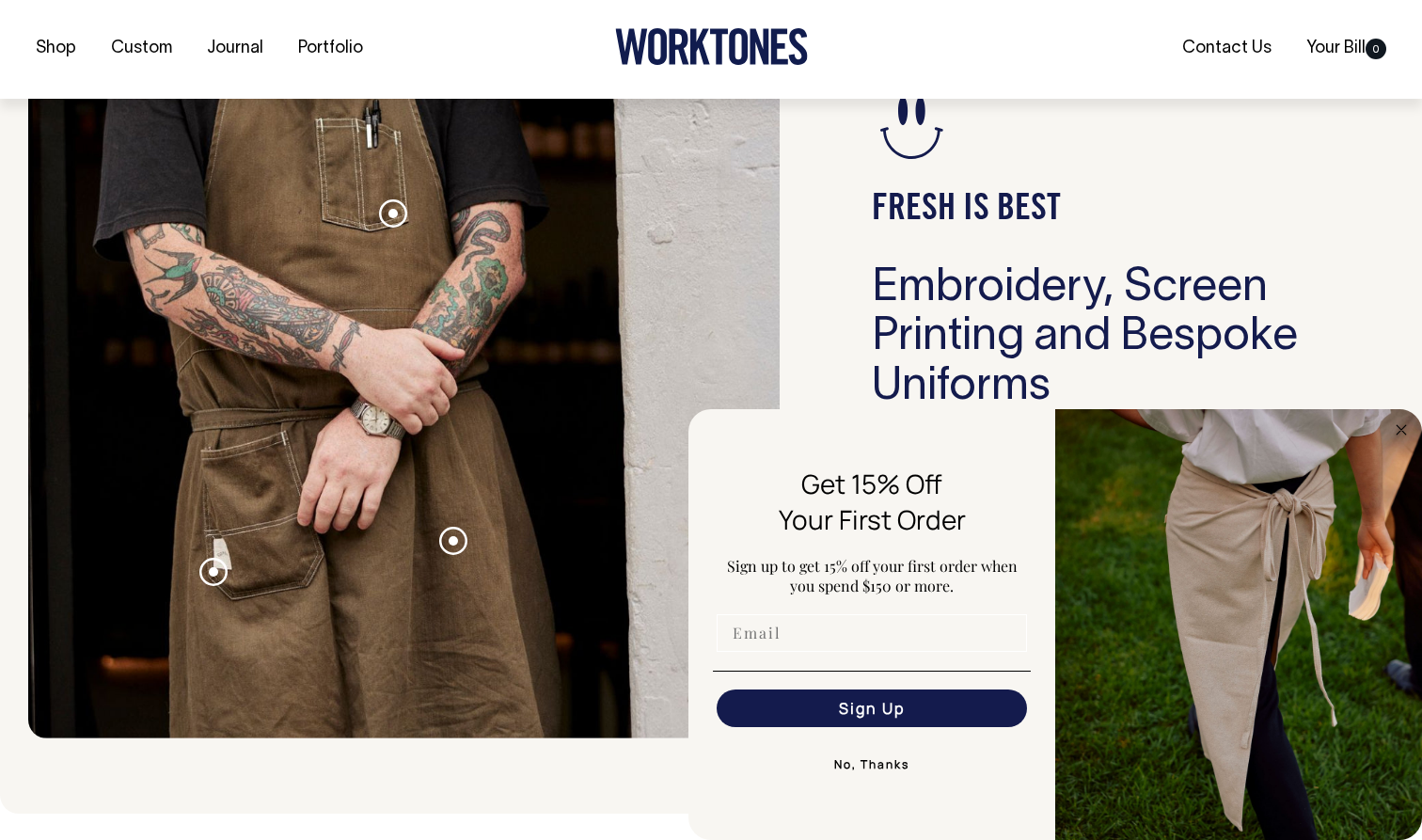
scroll to position [1761, 0]
click at [851, 631] on input "Email" at bounding box center [871, 633] width 310 height 37
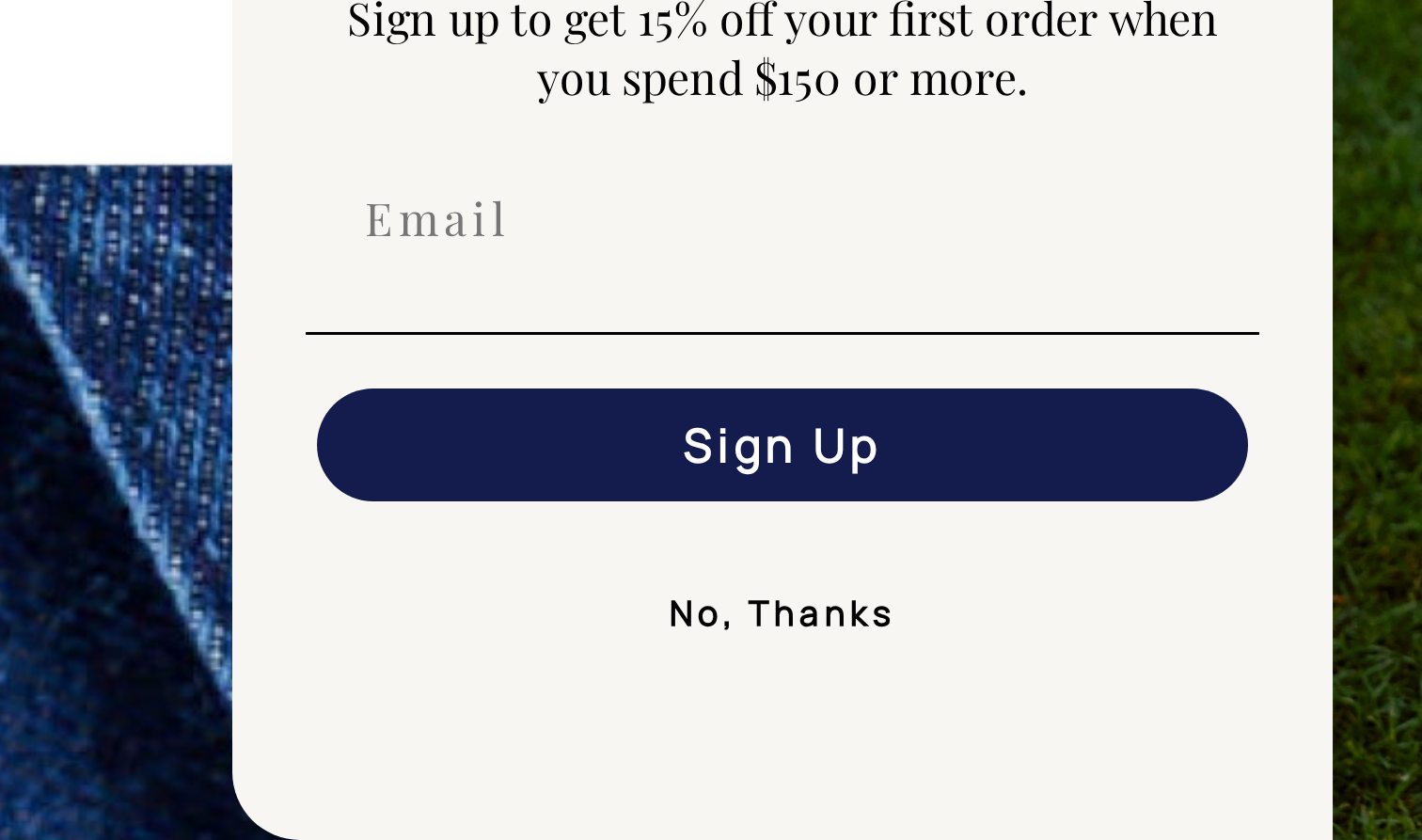
scroll to position [3338, 0]
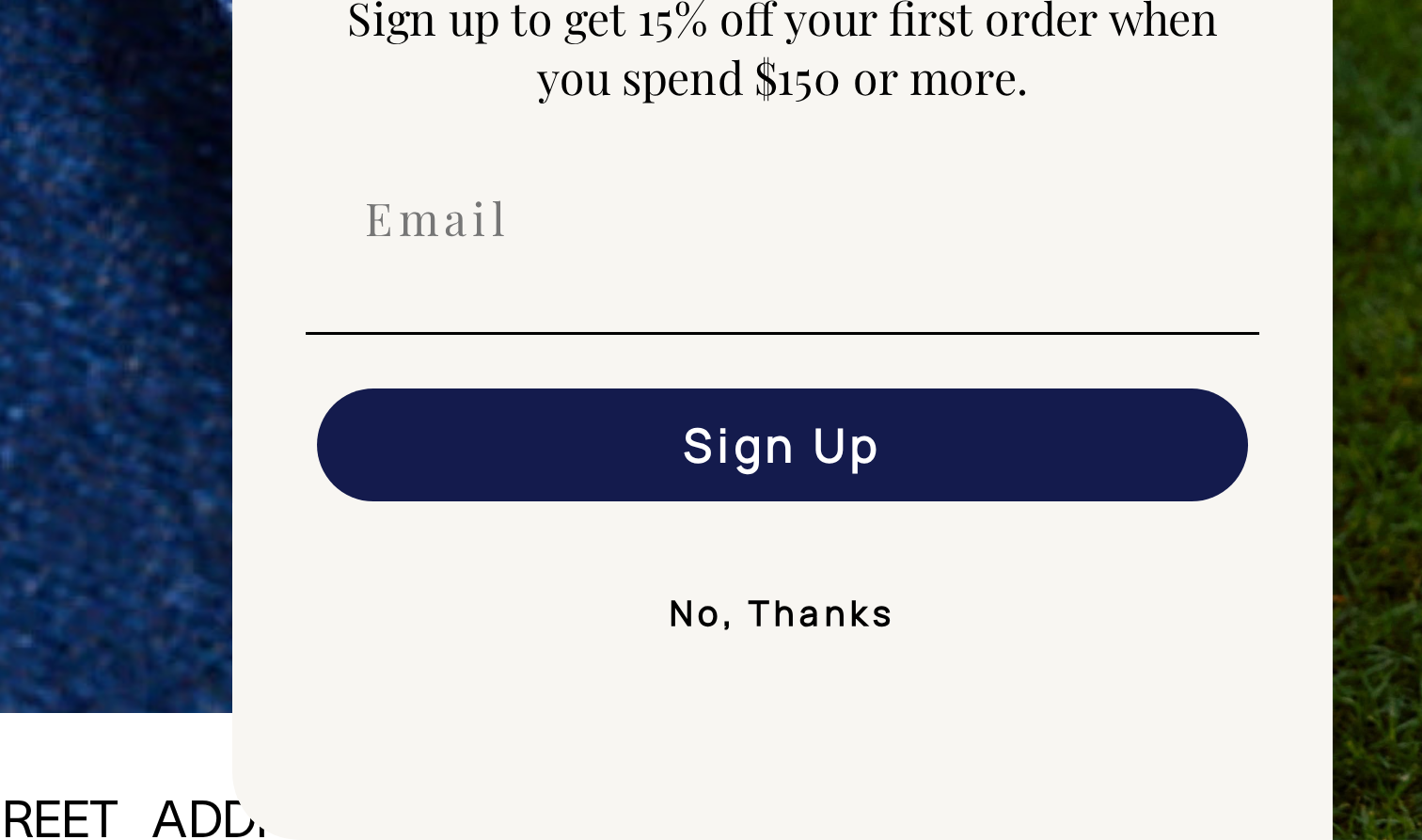
click at [713, 746] on button "No, Thanks" at bounding box center [871, 765] width 318 height 37
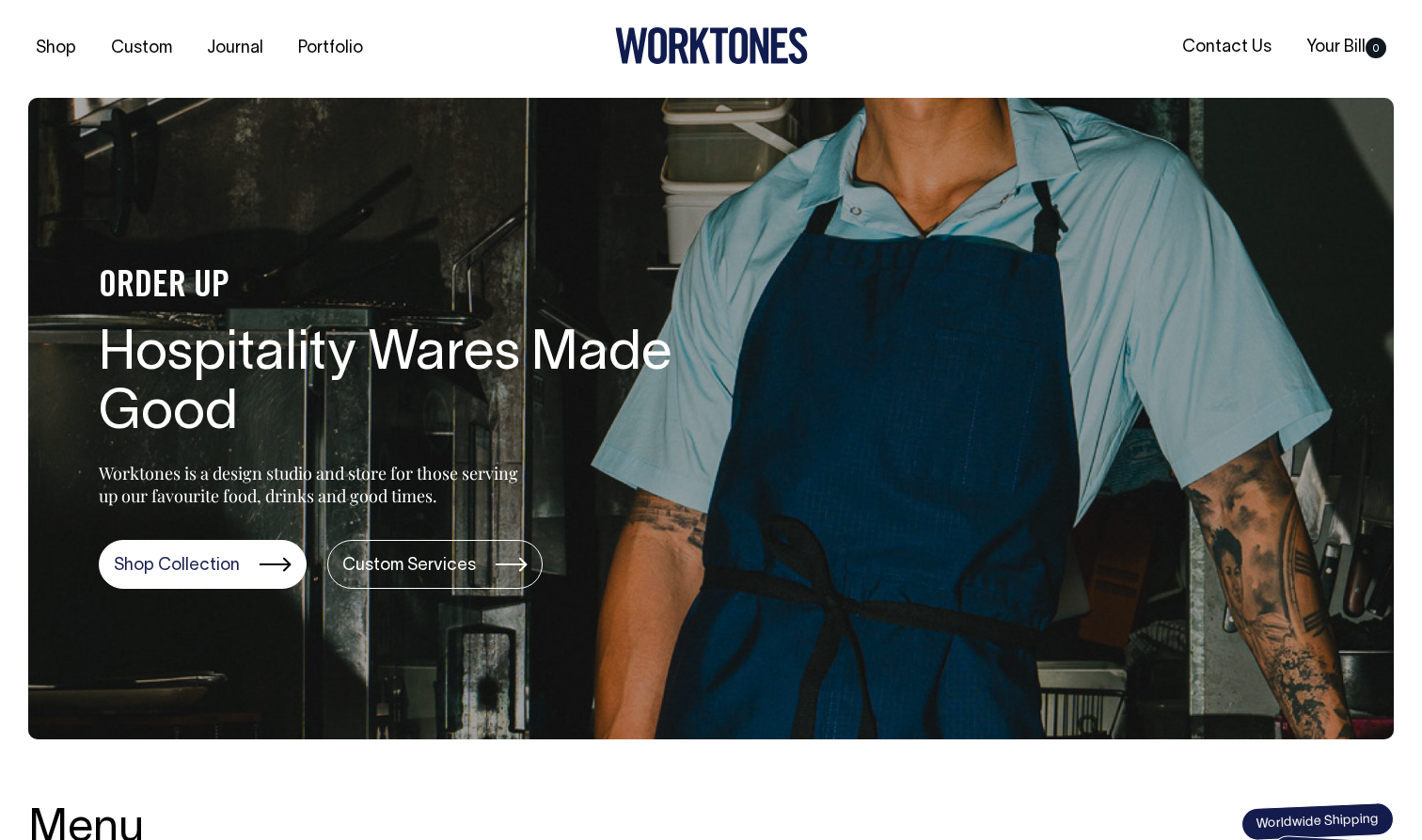
scroll to position [0, 0]
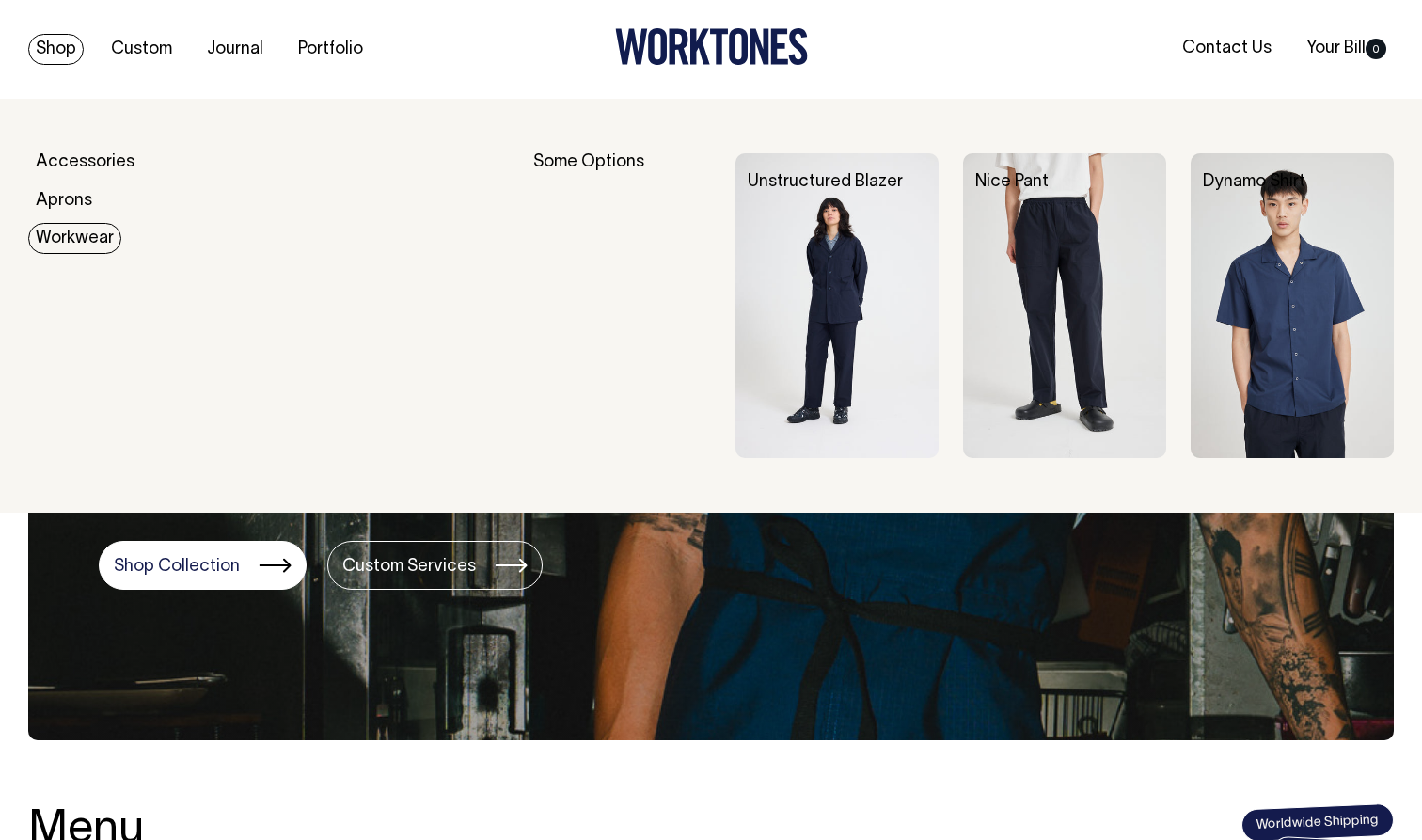
click at [94, 238] on link "Workwear" at bounding box center [74, 239] width 93 height 31
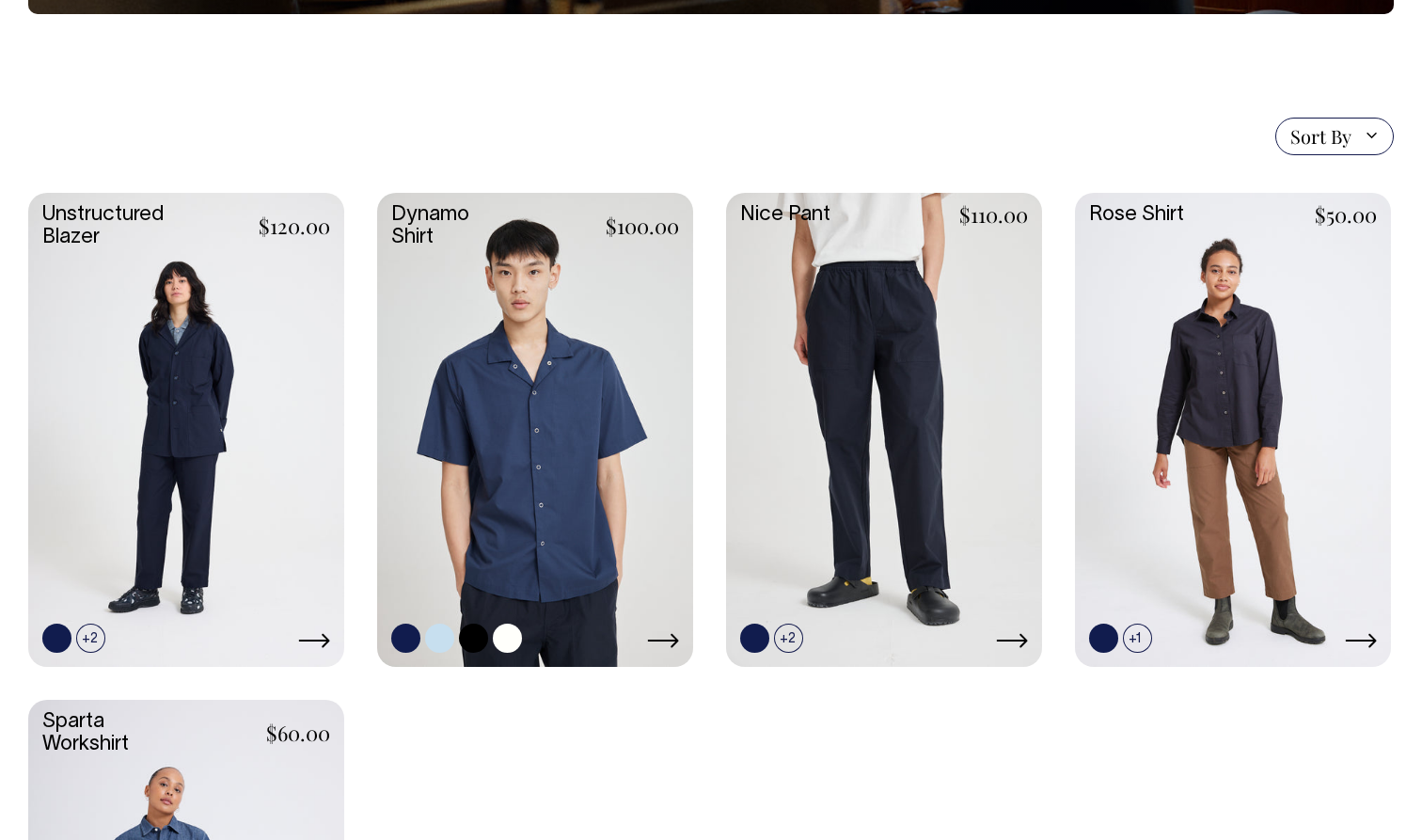
scroll to position [437, 0]
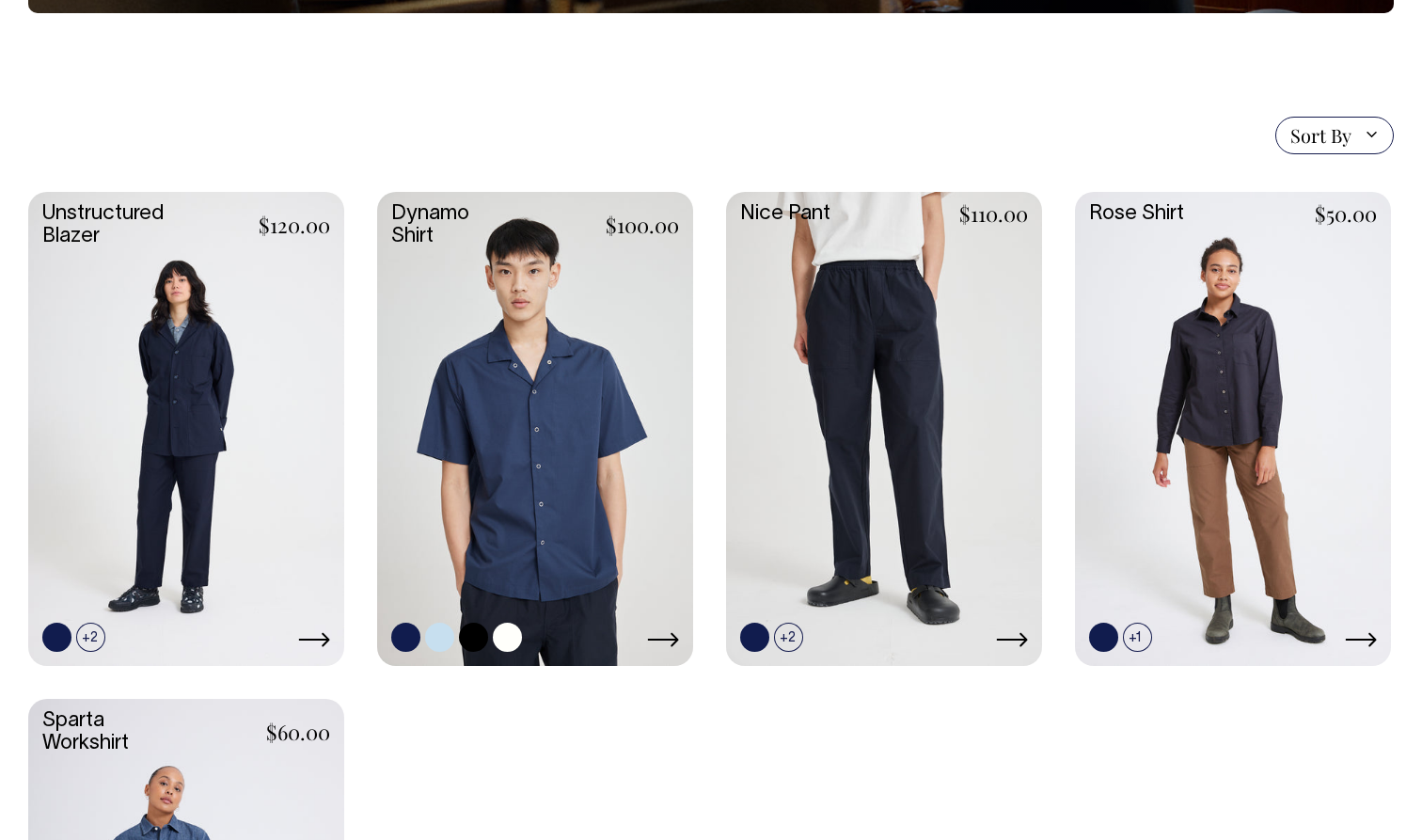
click at [543, 373] on link at bounding box center [535, 426] width 316 height 470
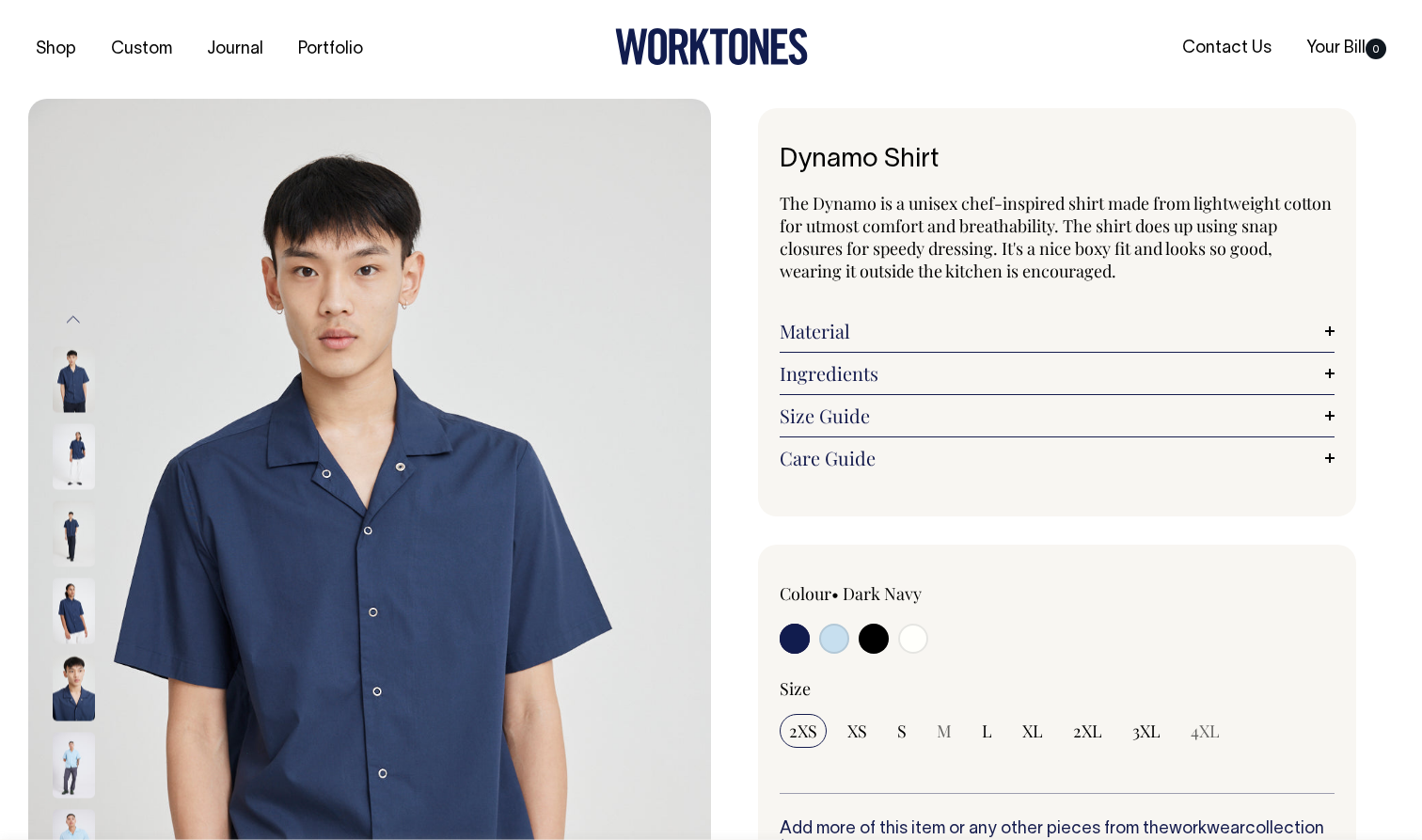
click at [81, 368] on img at bounding box center [73, 378] width 42 height 66
click at [71, 469] on img at bounding box center [73, 456] width 42 height 66
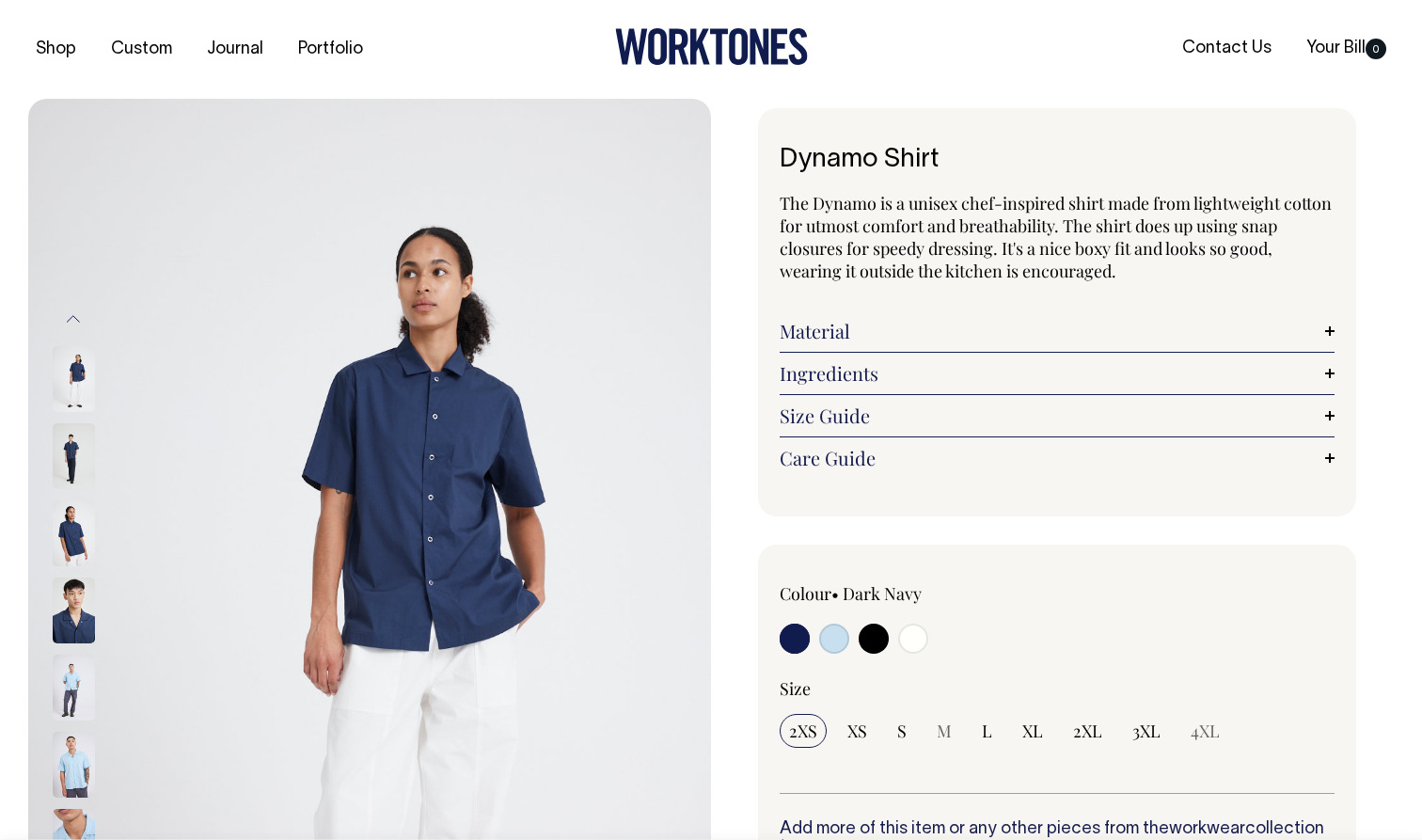
click at [63, 529] on img at bounding box center [73, 533] width 42 height 66
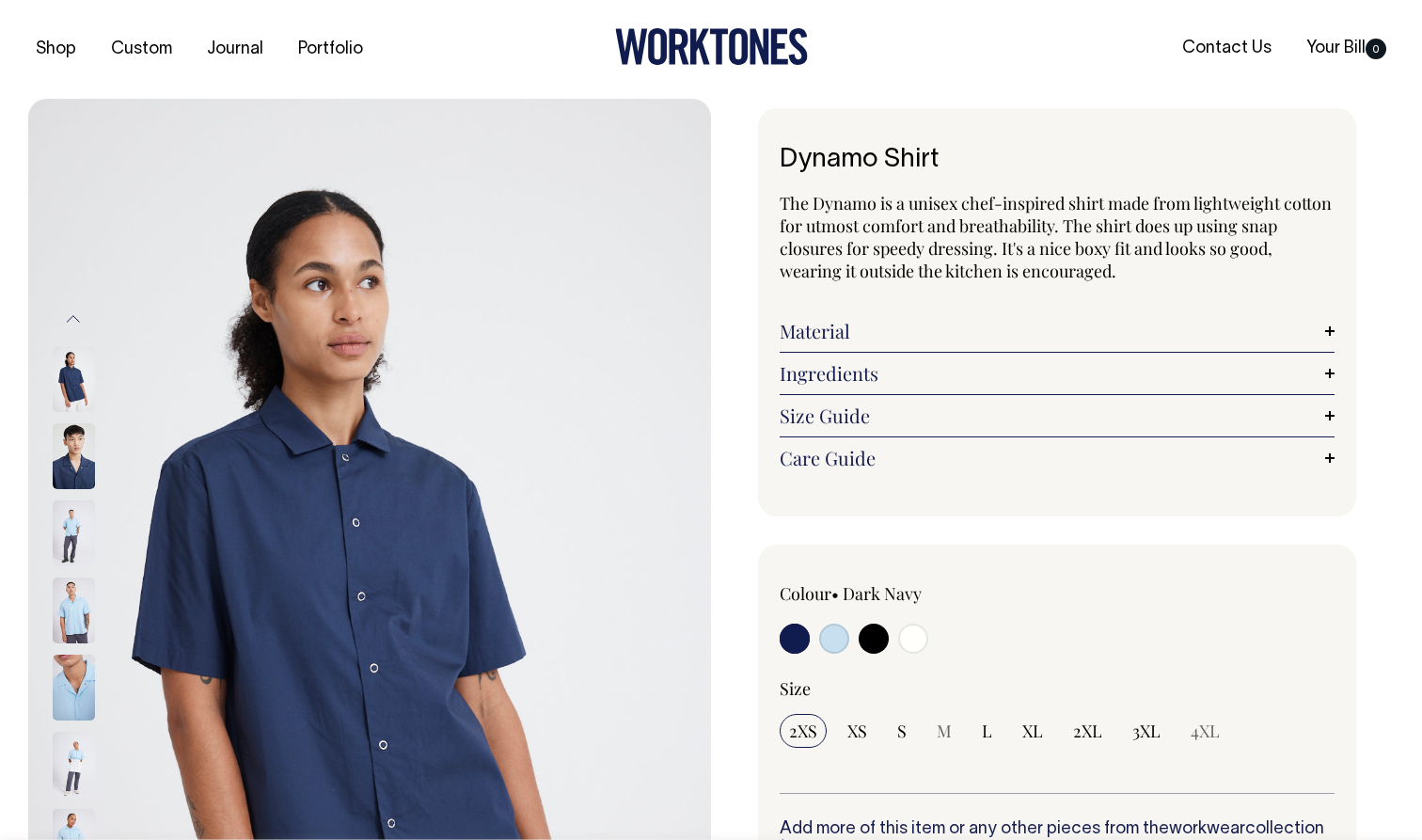
click at [75, 555] on img at bounding box center [73, 533] width 42 height 66
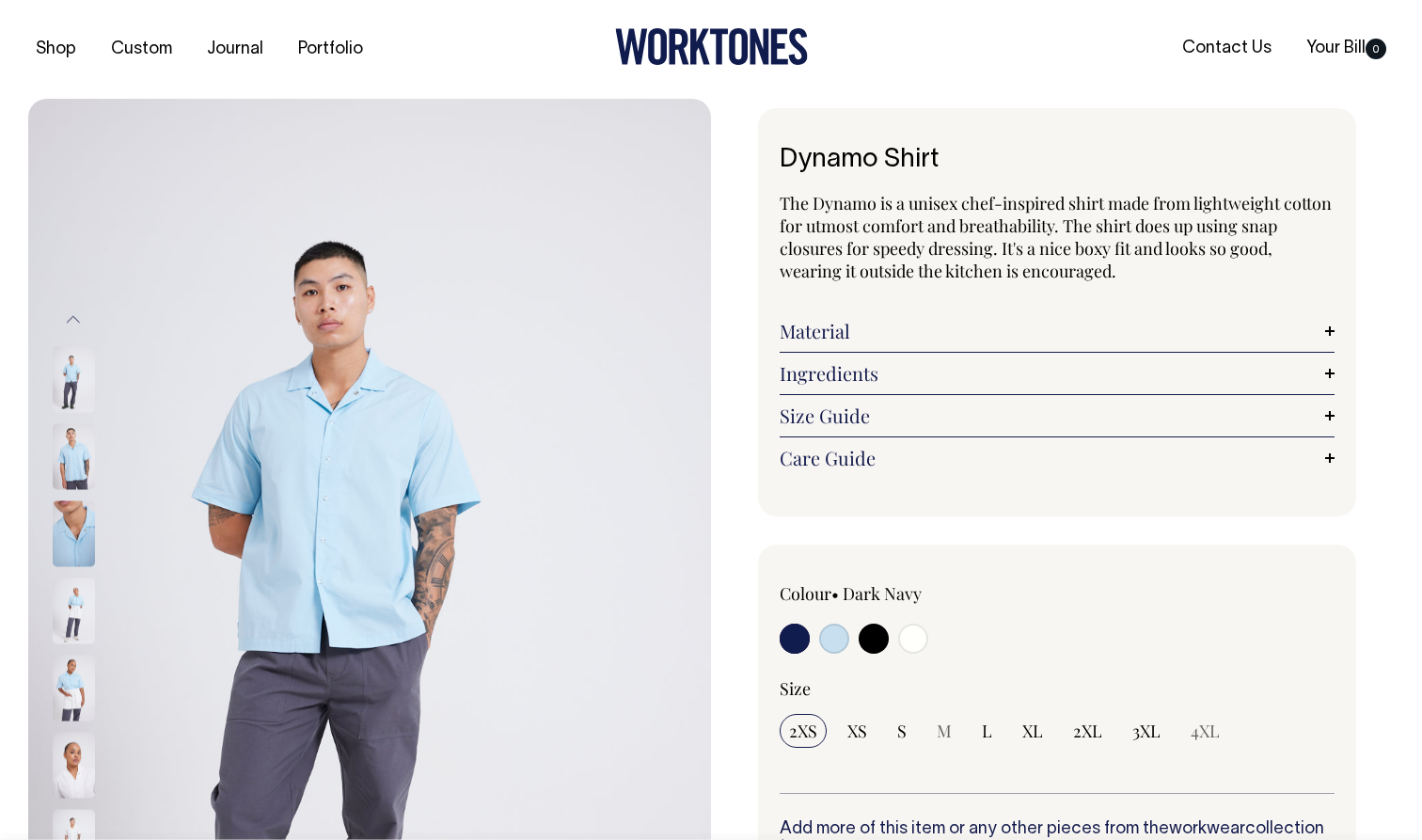
click at [75, 555] on img at bounding box center [73, 533] width 42 height 66
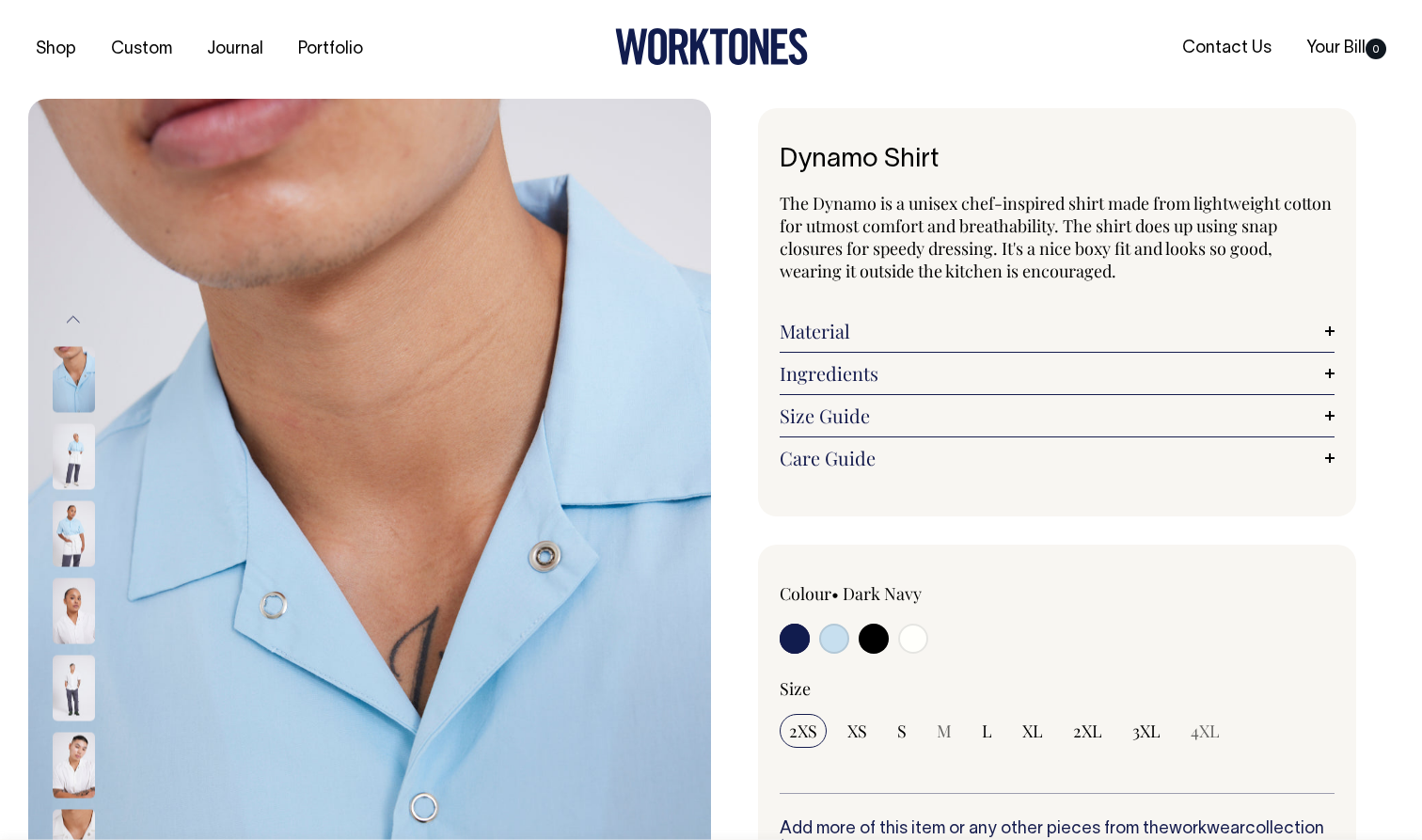
click at [75, 555] on img at bounding box center [73, 533] width 42 height 66
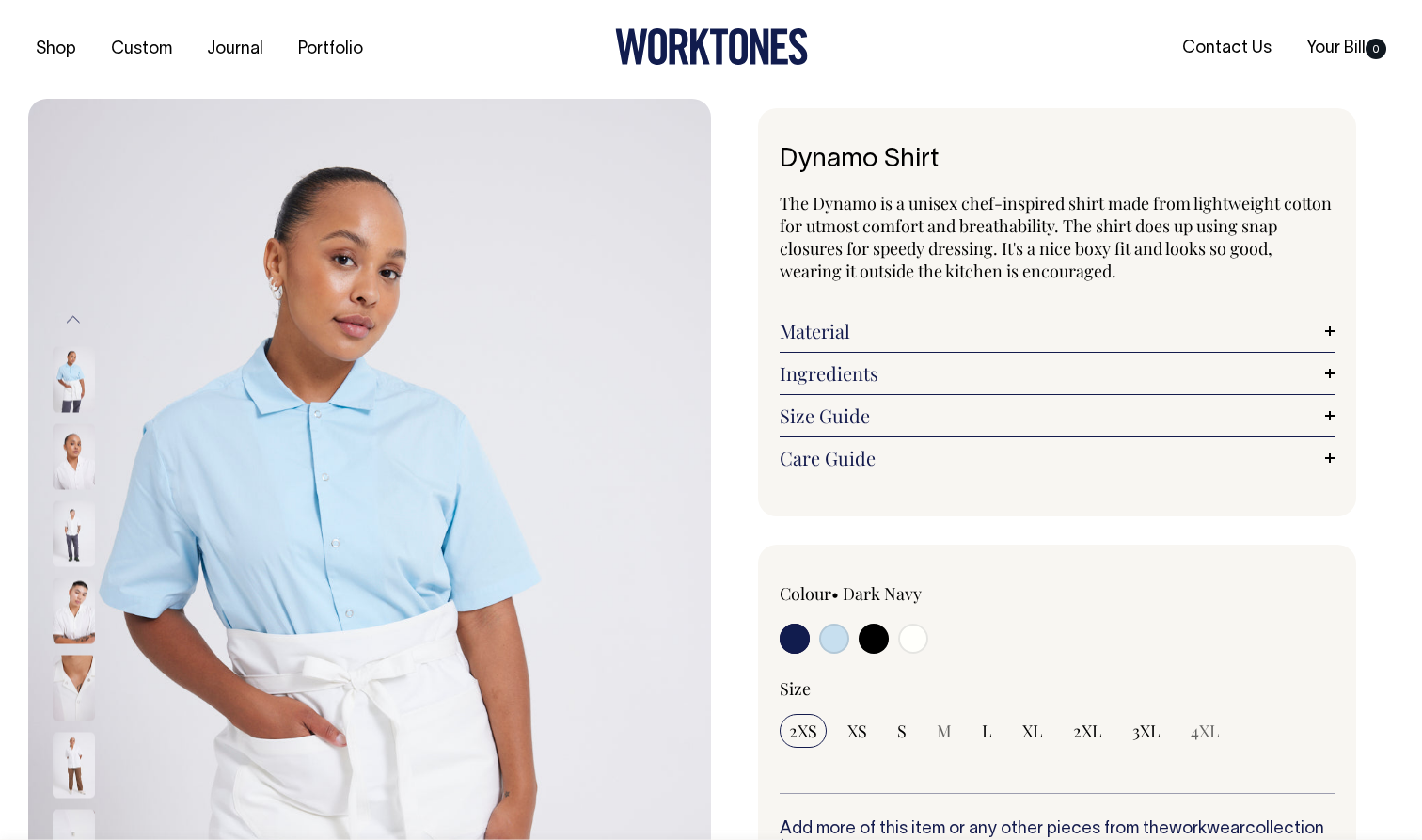
click at [73, 534] on img at bounding box center [73, 533] width 42 height 66
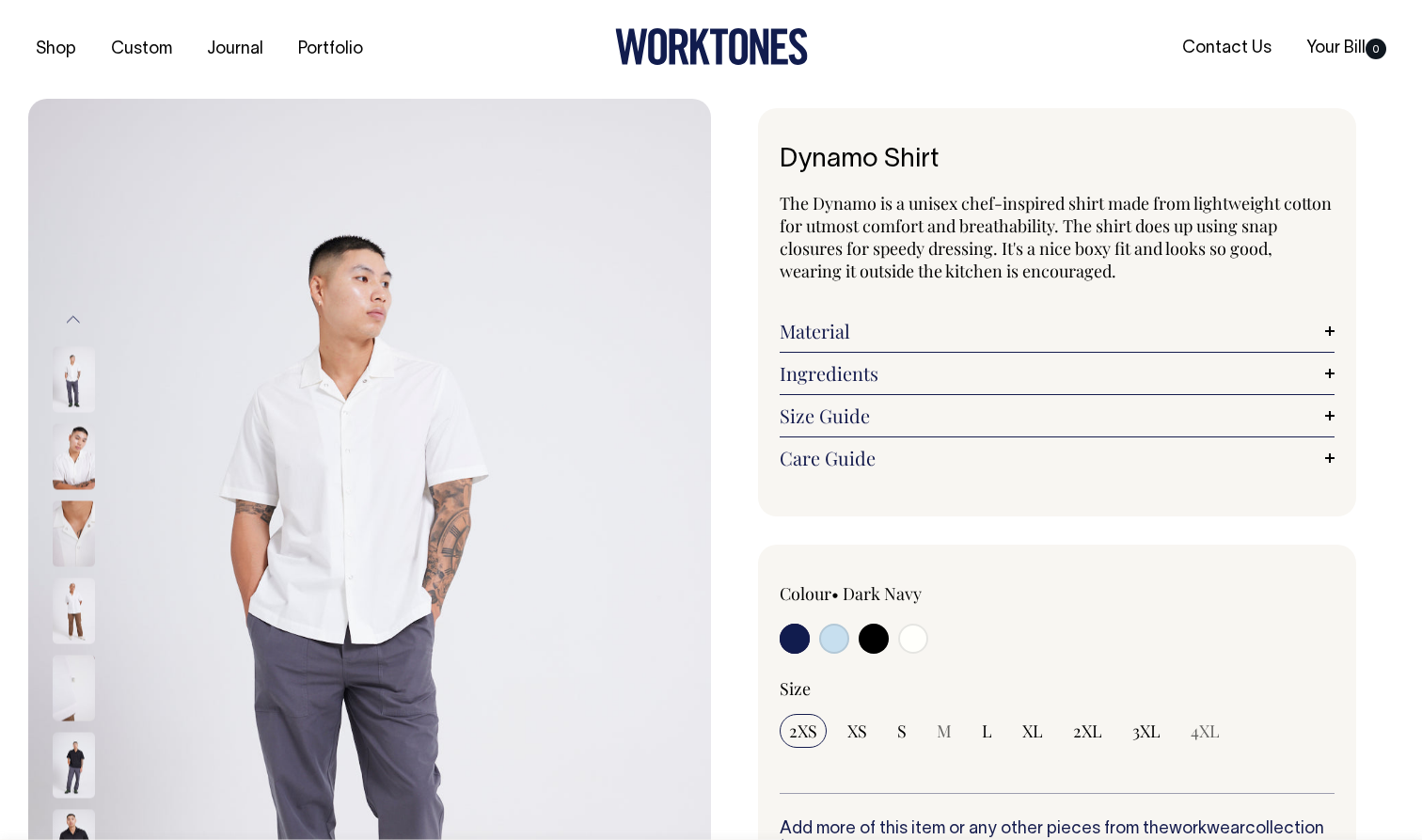
click at [79, 542] on img at bounding box center [73, 533] width 42 height 66
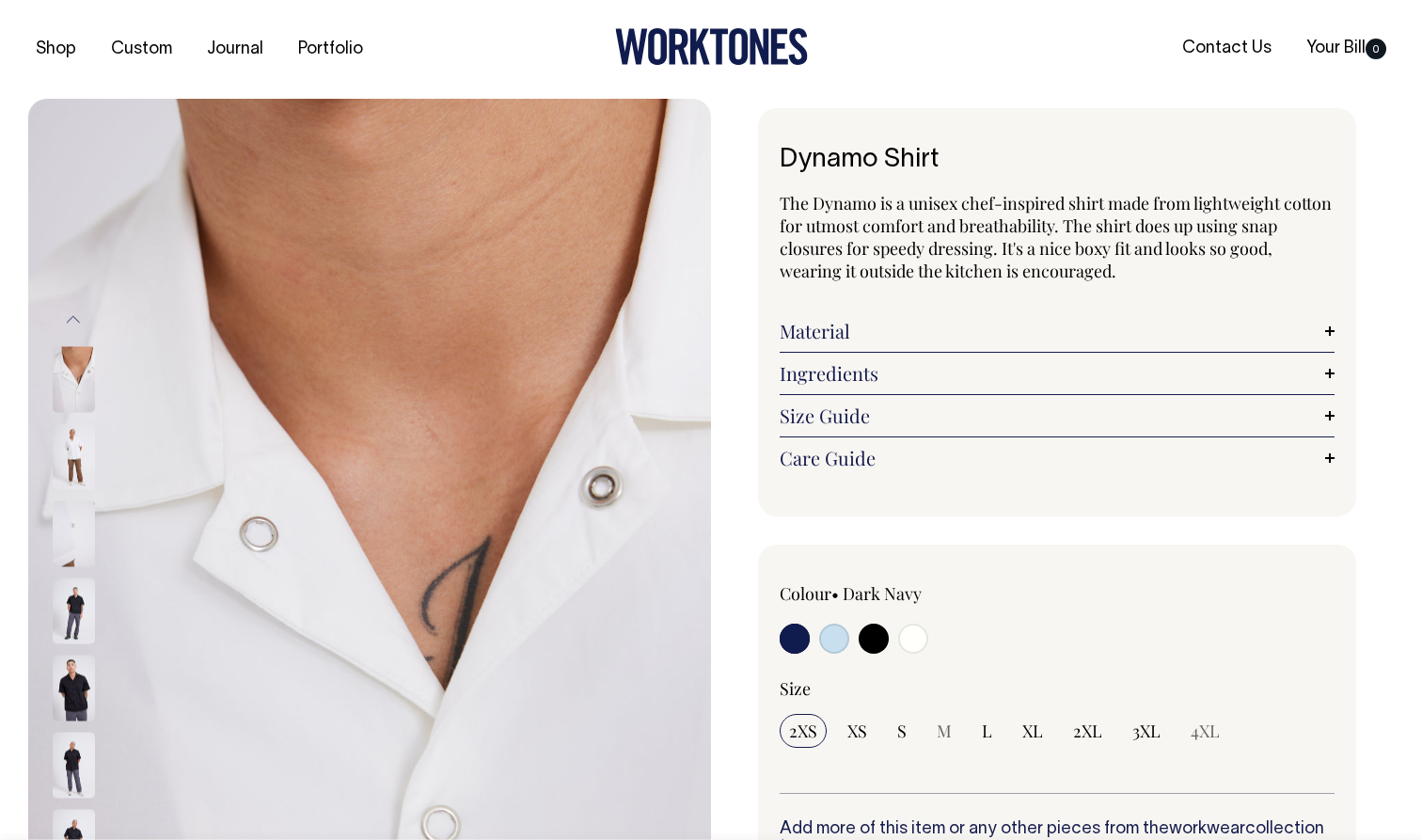
click at [75, 527] on img at bounding box center [73, 533] width 42 height 66
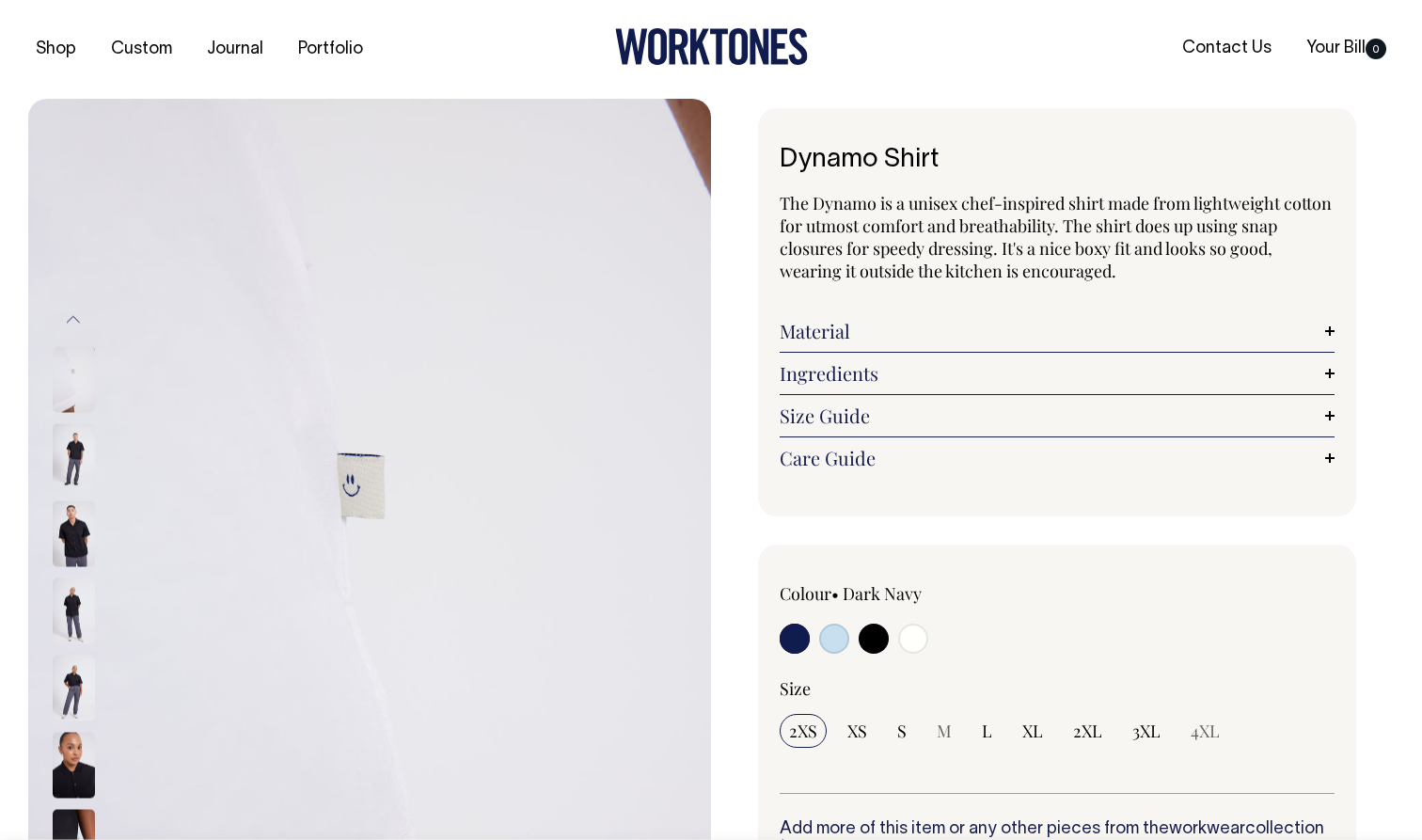
click at [1328, 328] on link "Material" at bounding box center [1056, 331] width 555 height 22
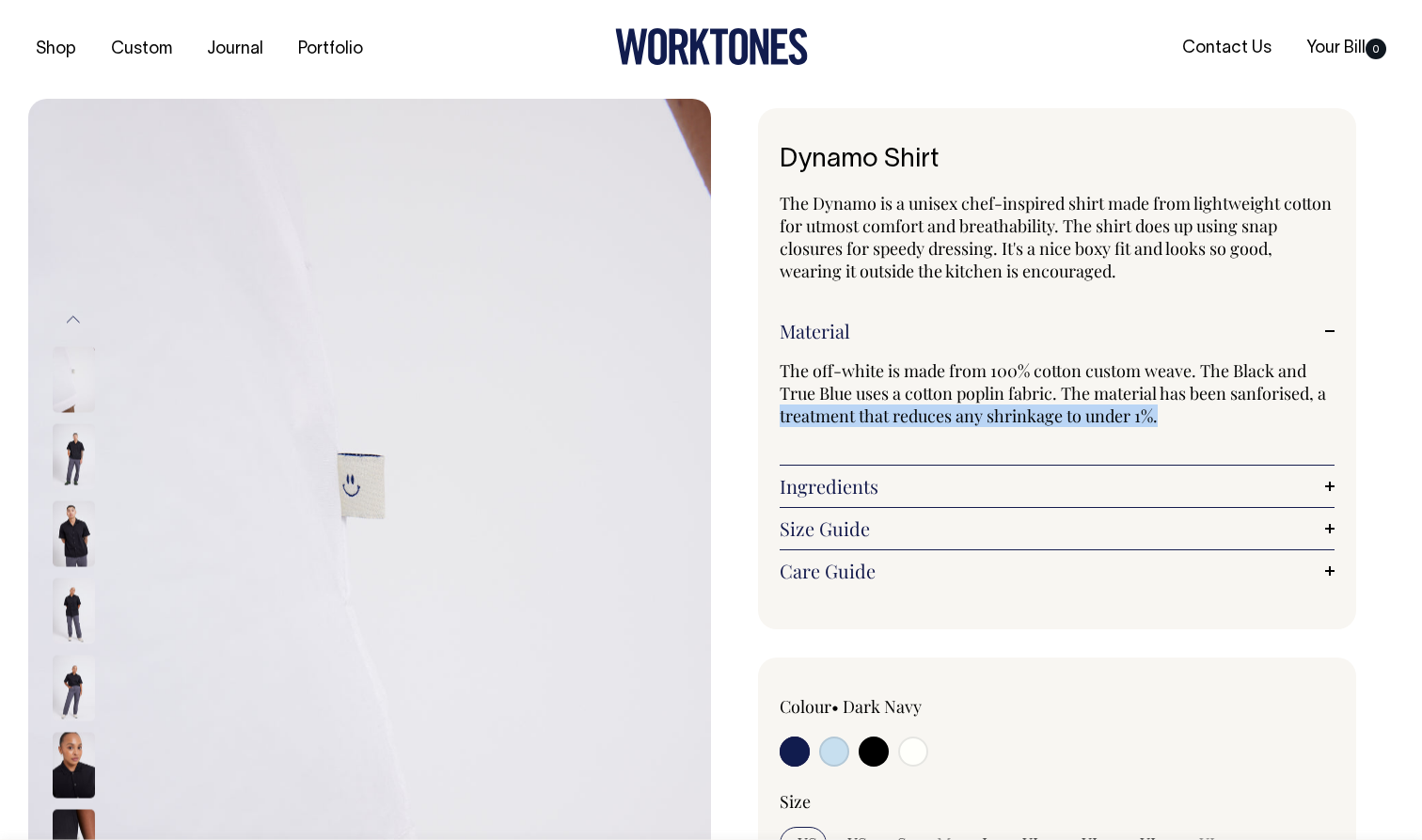
drag, startPoint x: 787, startPoint y: 419, endPoint x: 1256, endPoint y: 421, distance: 469.0
click at [1256, 421] on p "The off-white is made from 100% cotton custom weave. The Black and True Blue us…" at bounding box center [1056, 392] width 555 height 67
click at [1336, 571] on div "Dynamo Shirt The Dynamo is a unisex chef-inspired shirt made from lightweight c…" at bounding box center [1057, 369] width 599 height 521
click at [1324, 571] on link "Care Guide" at bounding box center [1056, 570] width 555 height 22
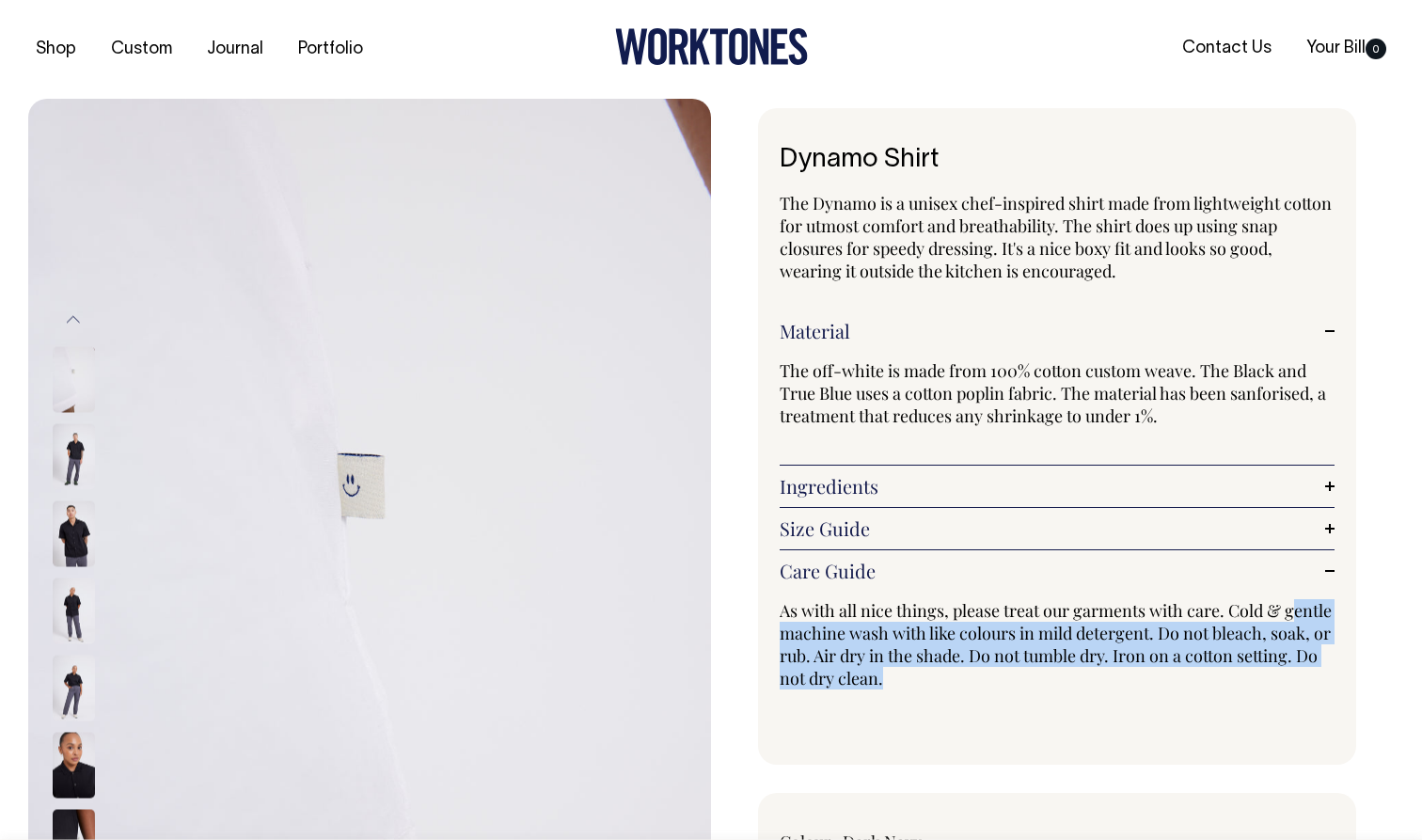
drag, startPoint x: 786, startPoint y: 631, endPoint x: 1037, endPoint y: 708, distance: 262.5
click at [1037, 708] on div "Care Guide As with all nice things, please treat our garments with care. Cold &…" at bounding box center [1056, 649] width 555 height 135
click at [1040, 708] on div "Care Guide As with all nice things, please treat our garments with care. Cold &…" at bounding box center [1056, 649] width 555 height 135
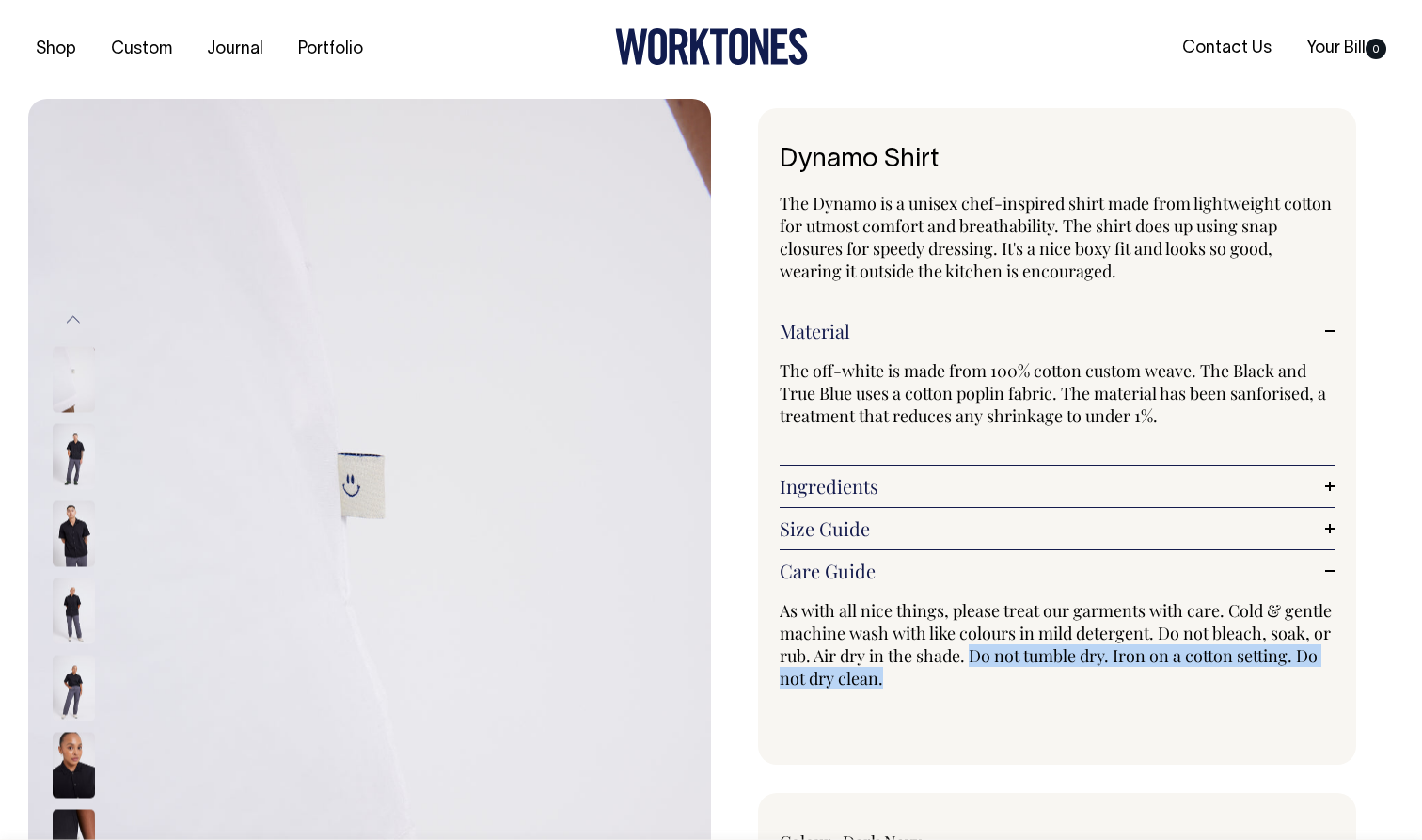
drag, startPoint x: 1038, startPoint y: 651, endPoint x: 1143, endPoint y: 696, distance: 114.2
click at [1143, 696] on div "Care Guide As with all nice things, please treat our garments with care. Cold &…" at bounding box center [1056, 649] width 555 height 135
click at [1145, 697] on div "Care Guide As with all nice things, please treat our garments with care. Cold &…" at bounding box center [1056, 649] width 555 height 135
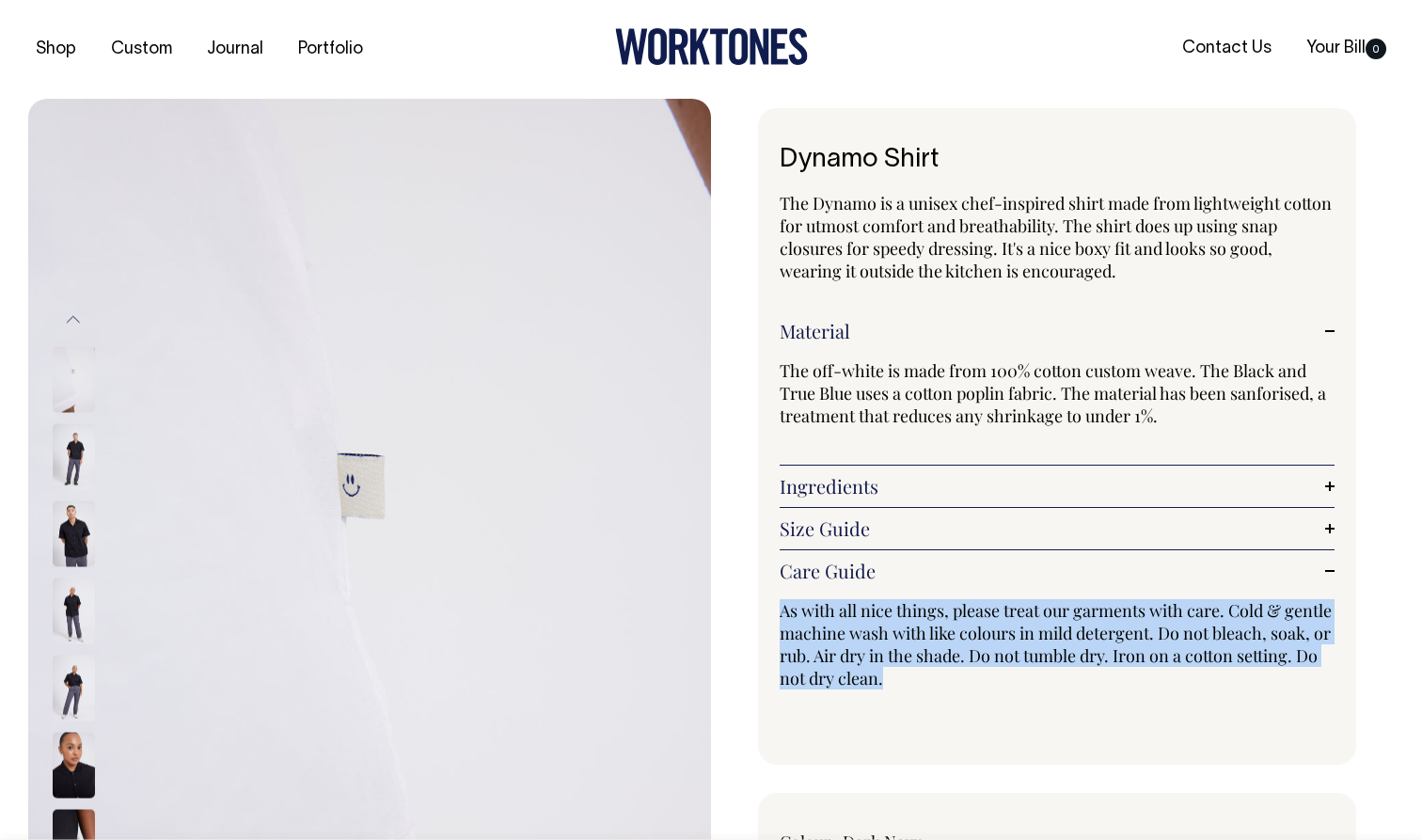
drag, startPoint x: 778, startPoint y: 598, endPoint x: 1002, endPoint y: 705, distance: 248.2
click at [1002, 705] on div "Dynamo Shirt The Dynamo is a unisex chef-inspired shirt made from lightweight c…" at bounding box center [1057, 436] width 599 height 656
click at [1002, 705] on div "Care Guide As with all nice things, please treat our garments with care. Cold &…" at bounding box center [1056, 649] width 555 height 135
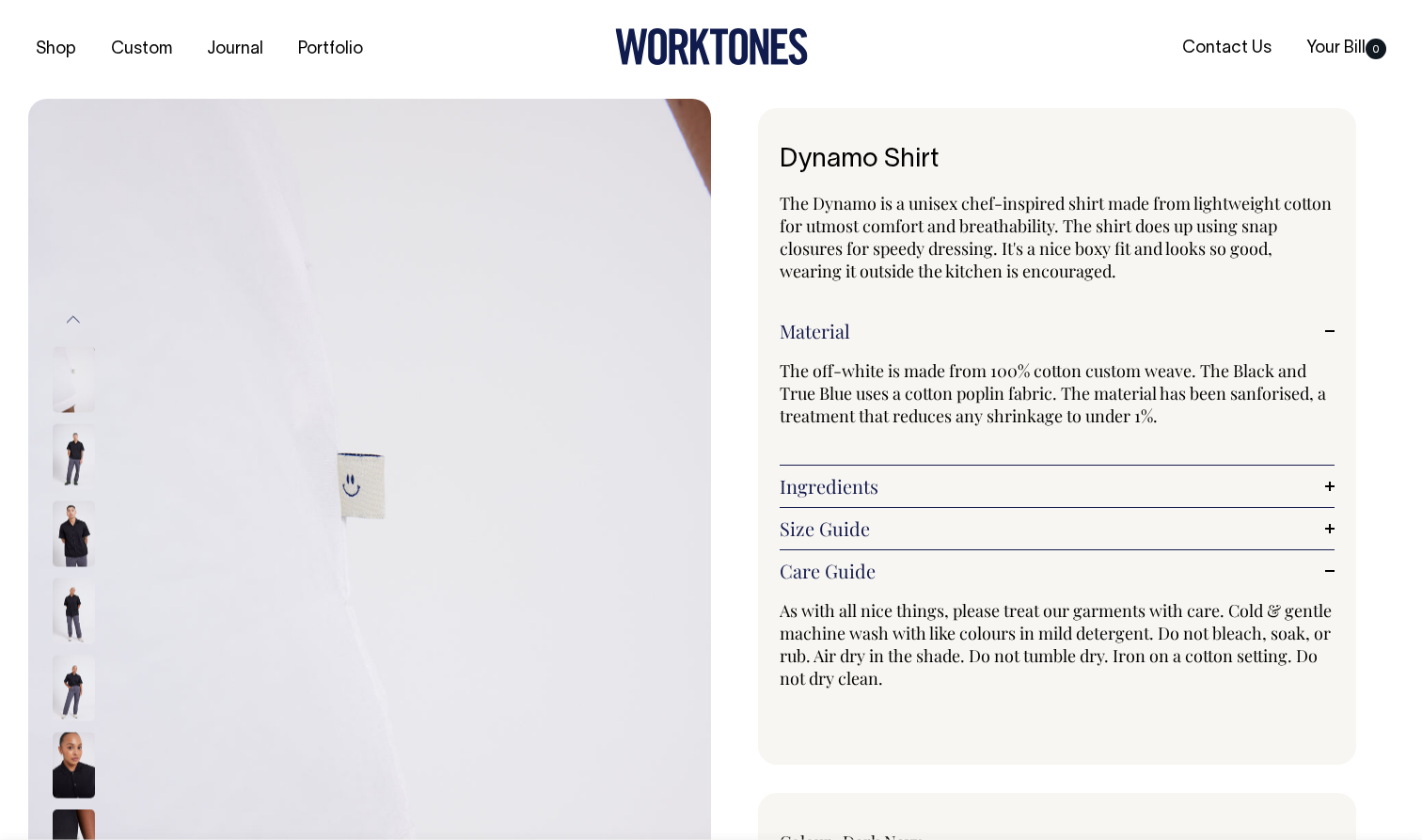
click at [978, 528] on link "Size Guide" at bounding box center [1056, 528] width 555 height 22
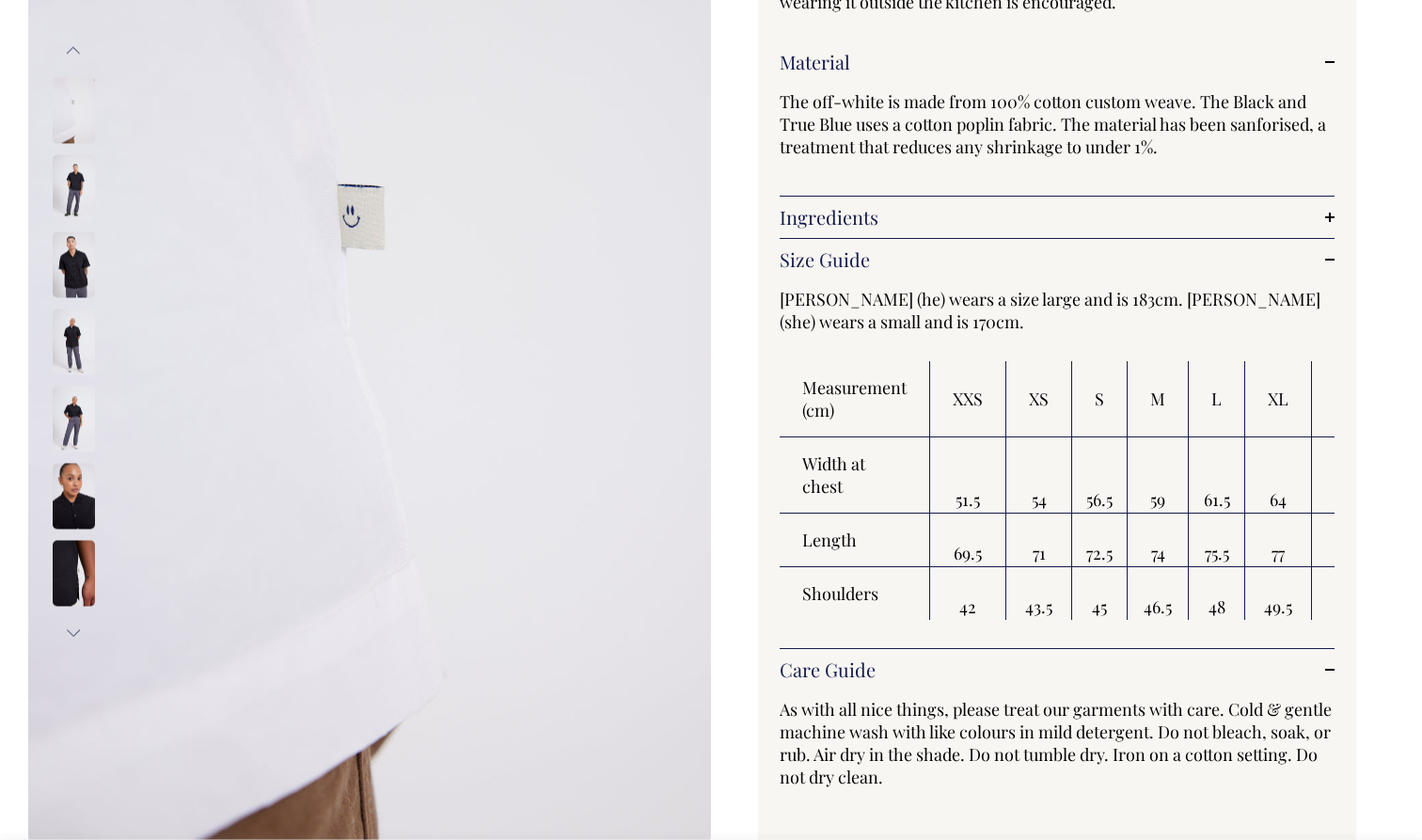
click at [951, 214] on link "Ingredients" at bounding box center [1056, 217] width 555 height 22
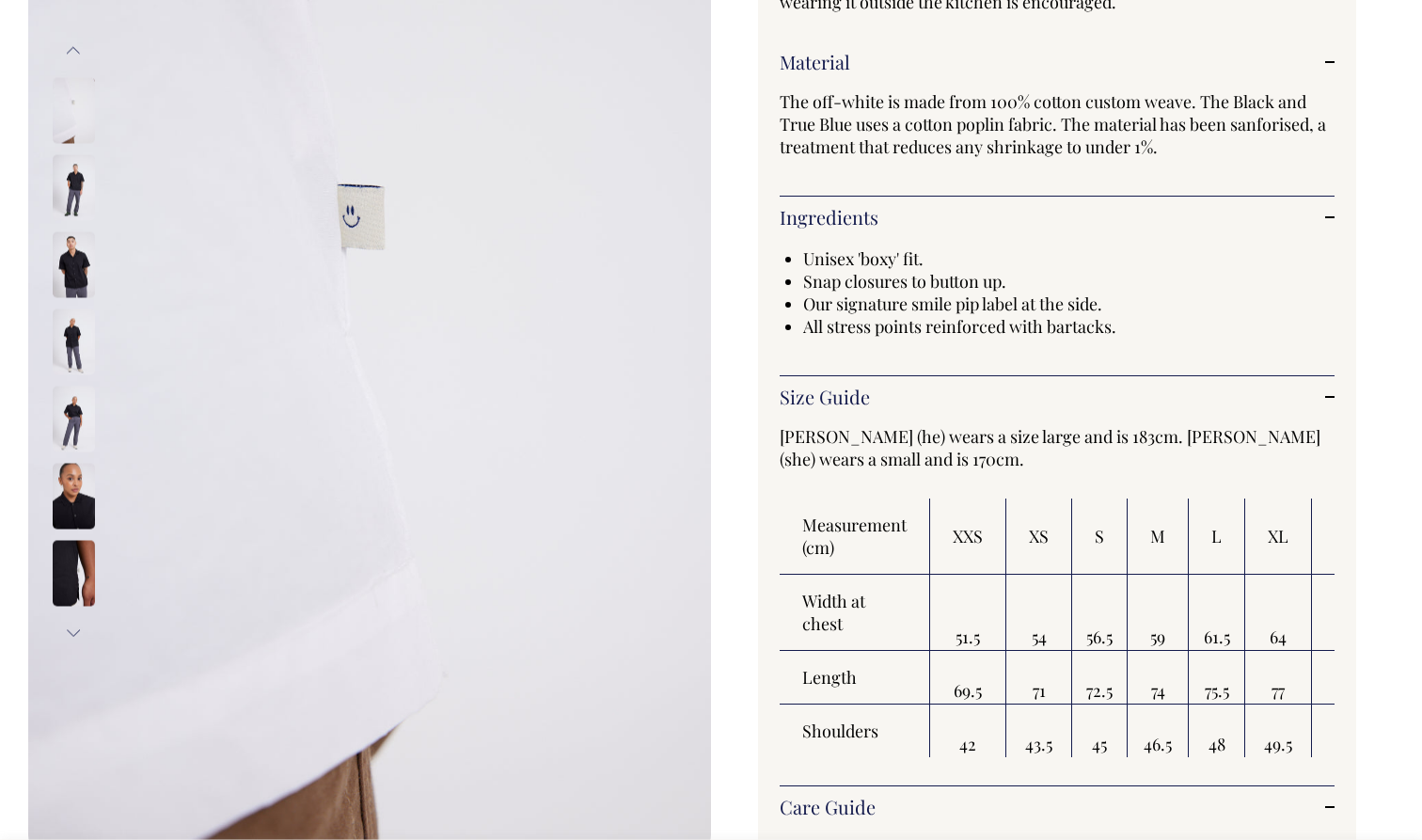
scroll to position [270, 0]
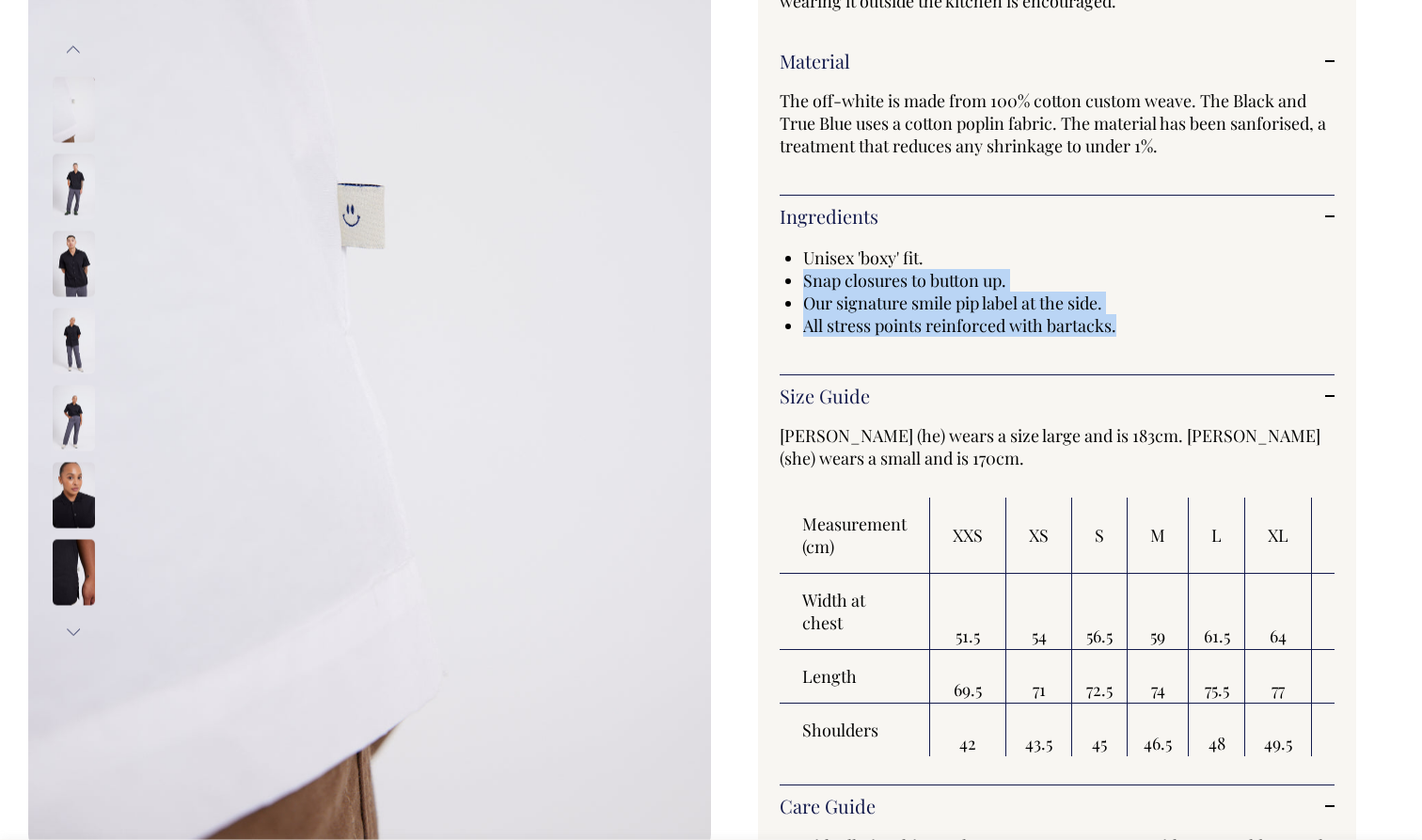
drag, startPoint x: 804, startPoint y: 281, endPoint x: 1120, endPoint y: 355, distance: 324.5
click at [1120, 355] on div "Unisex 'boxy' fit. Snap closures to button up. Our signature smile pip label at…" at bounding box center [1056, 296] width 555 height 137
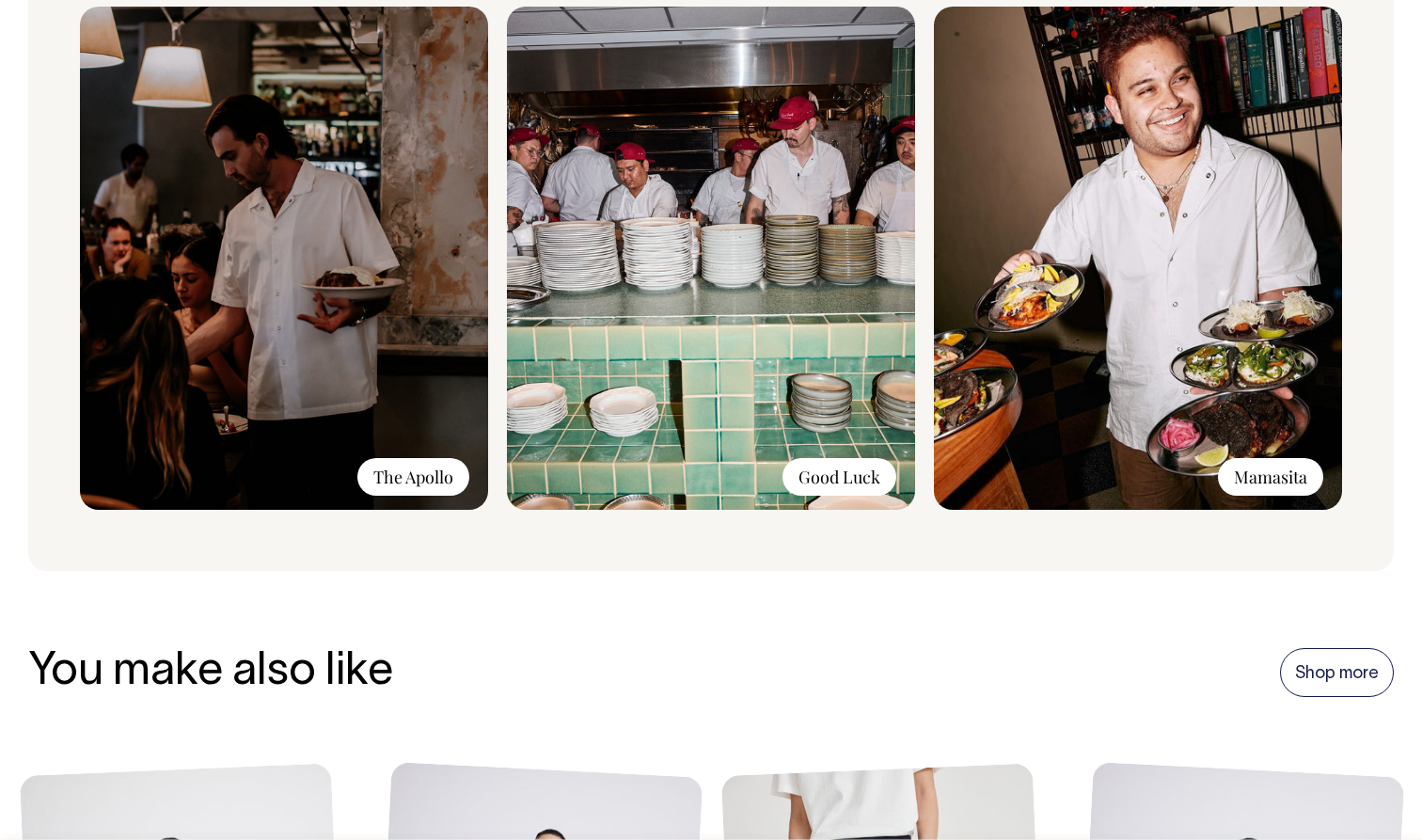
scroll to position [2350, 0]
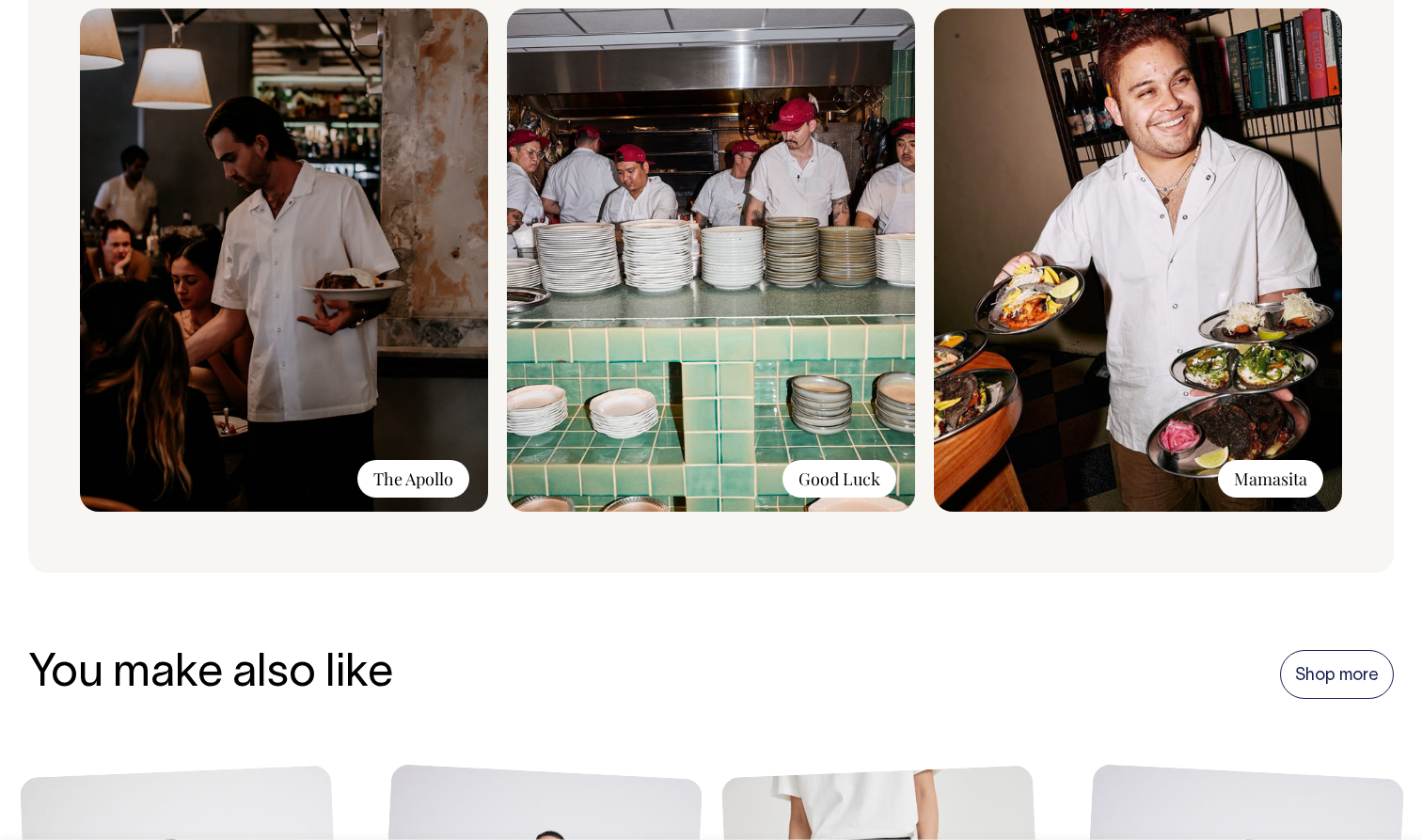
click at [808, 224] on img at bounding box center [710, 260] width 408 height 503
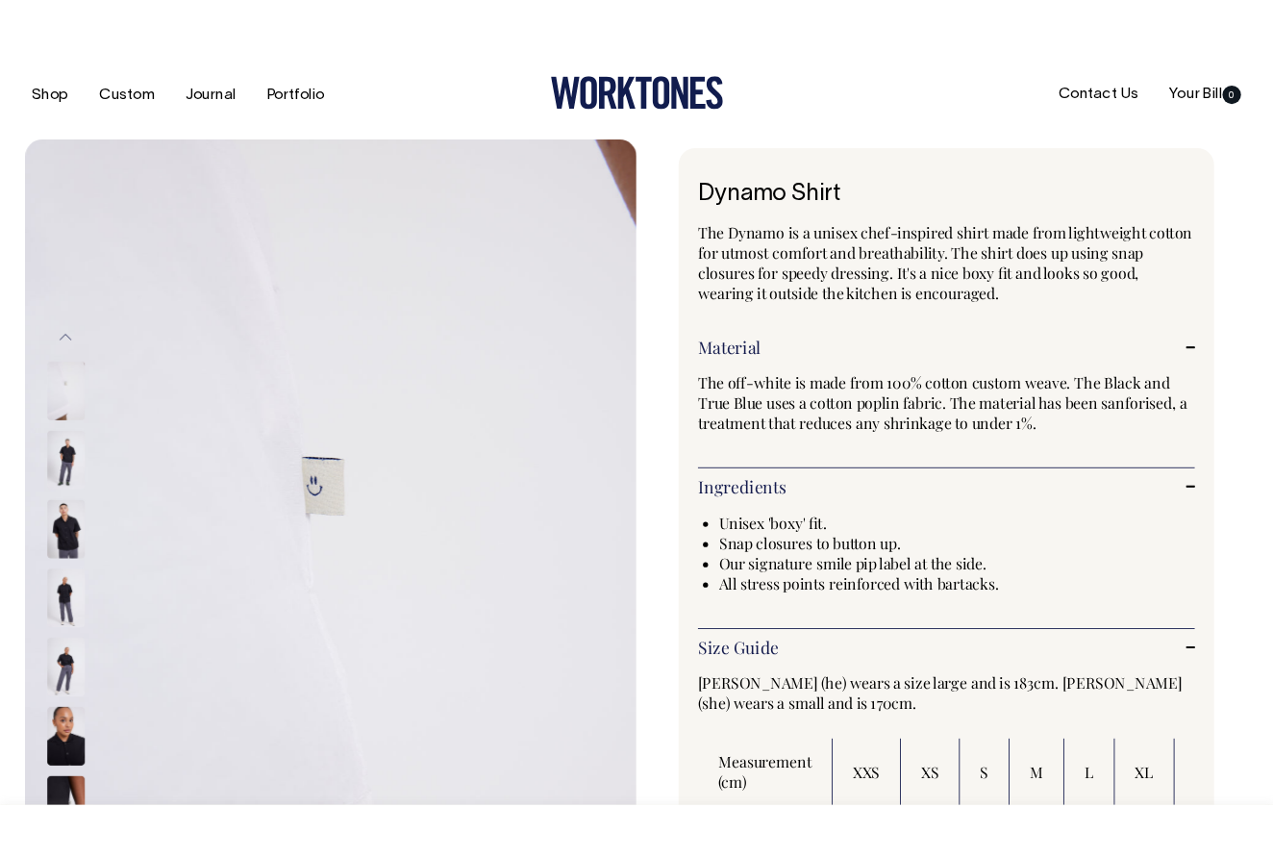
scroll to position [0, 0]
